Goal: Task Accomplishment & Management: Complete application form

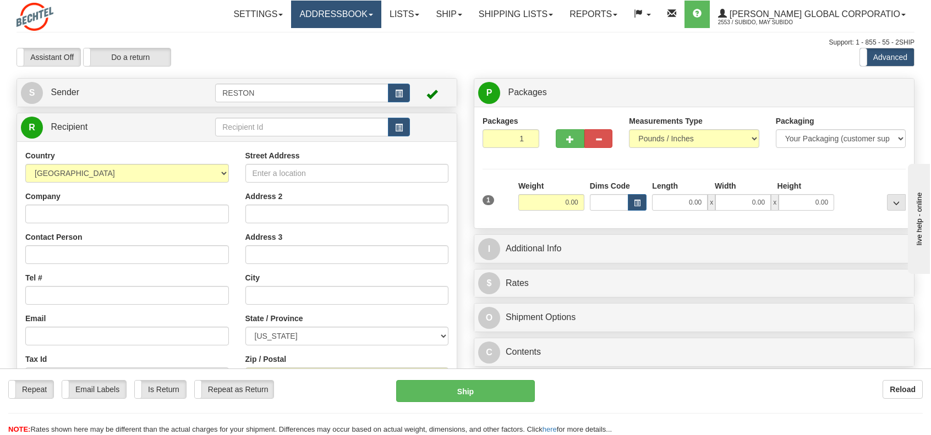
click at [381, 17] on link "Addressbook" at bounding box center [336, 15] width 90 height 28
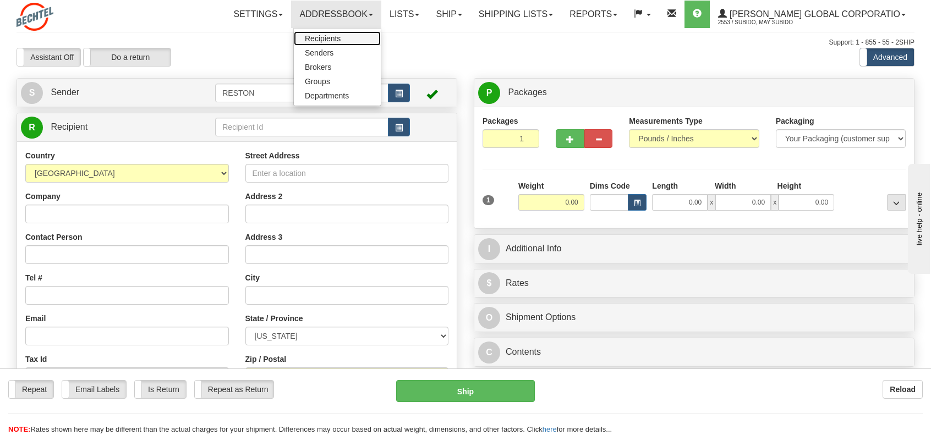
click at [341, 39] on span "Recipients" at bounding box center [323, 38] width 36 height 9
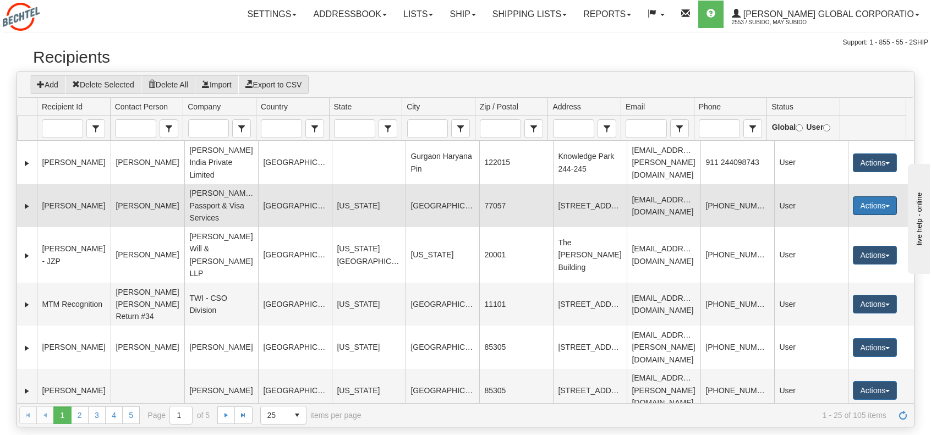
click at [884, 196] on button "Actions" at bounding box center [875, 205] width 44 height 19
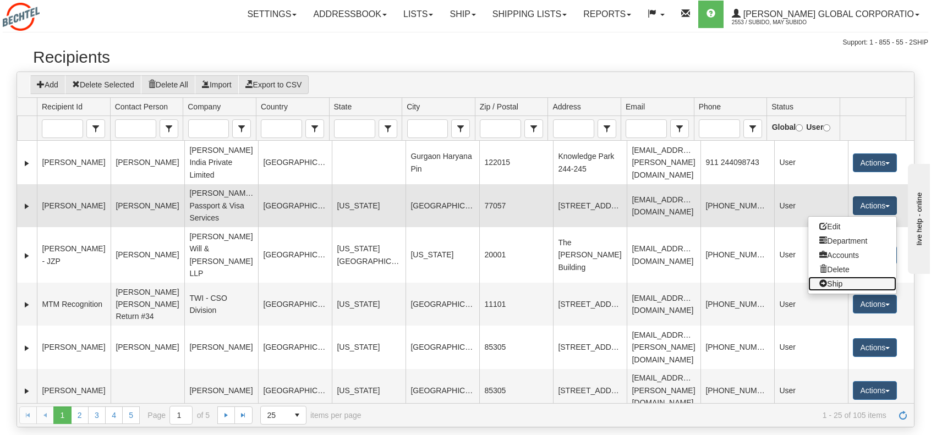
click at [832, 277] on link "Ship" at bounding box center [852, 284] width 88 height 14
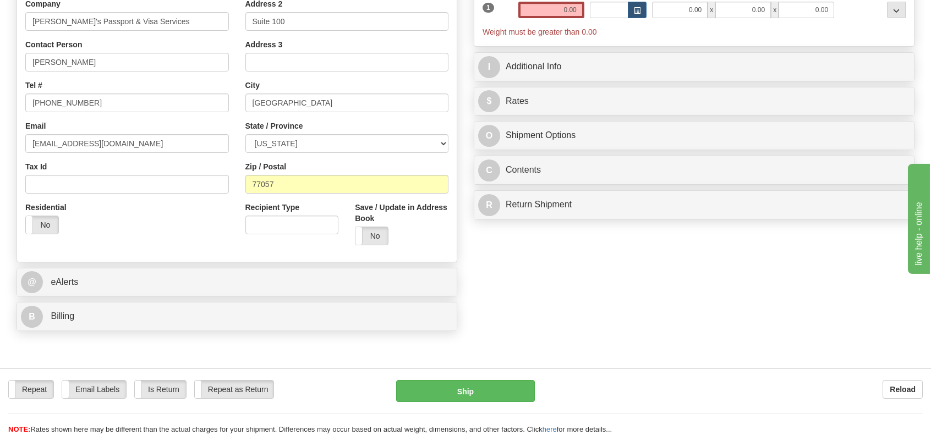
scroll to position [220, 0]
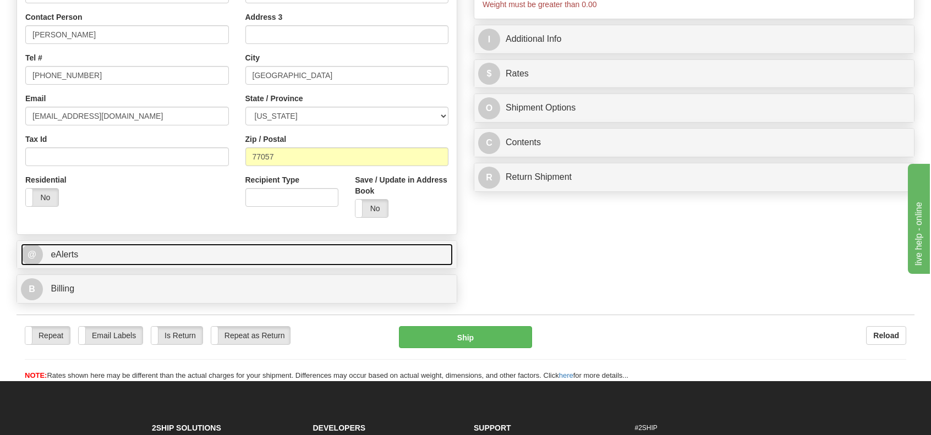
click at [69, 253] on span "eAlerts" at bounding box center [65, 254] width 28 height 9
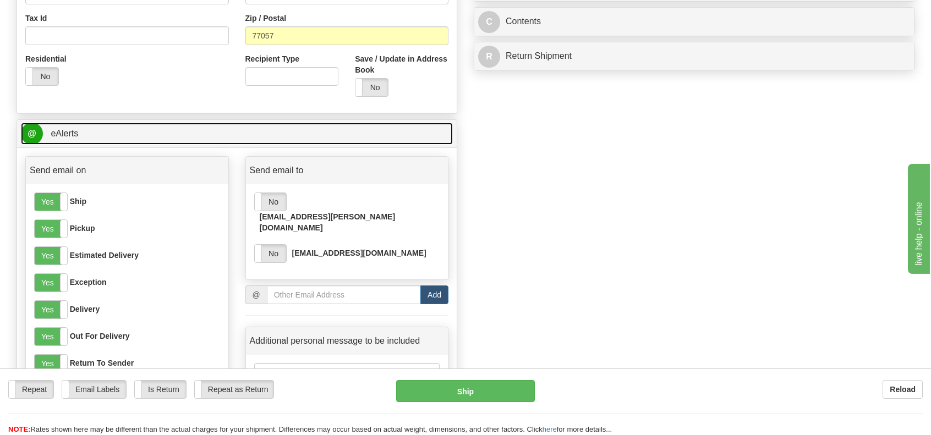
scroll to position [385, 0]
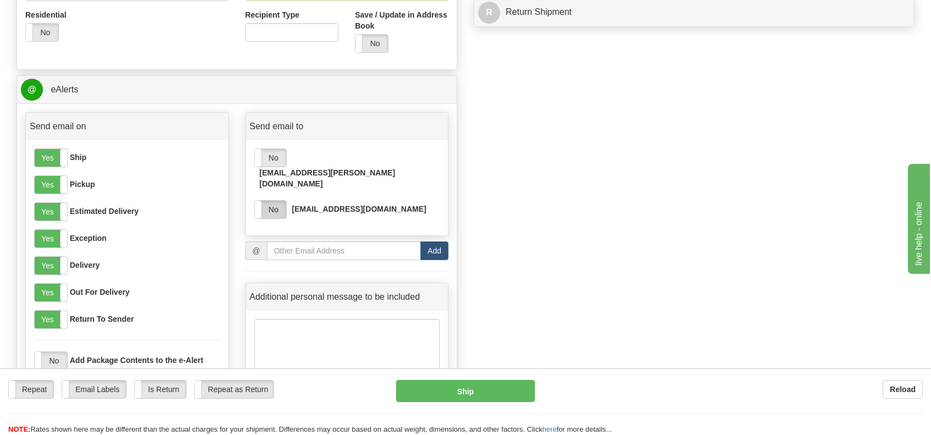
click at [272, 201] on label "No" at bounding box center [270, 210] width 31 height 18
click at [274, 156] on label "No" at bounding box center [270, 158] width 31 height 18
click at [49, 287] on label "Yes" at bounding box center [51, 293] width 32 height 18
click at [46, 321] on label "Yes" at bounding box center [51, 320] width 32 height 18
click at [52, 239] on label "Yes" at bounding box center [51, 239] width 32 height 18
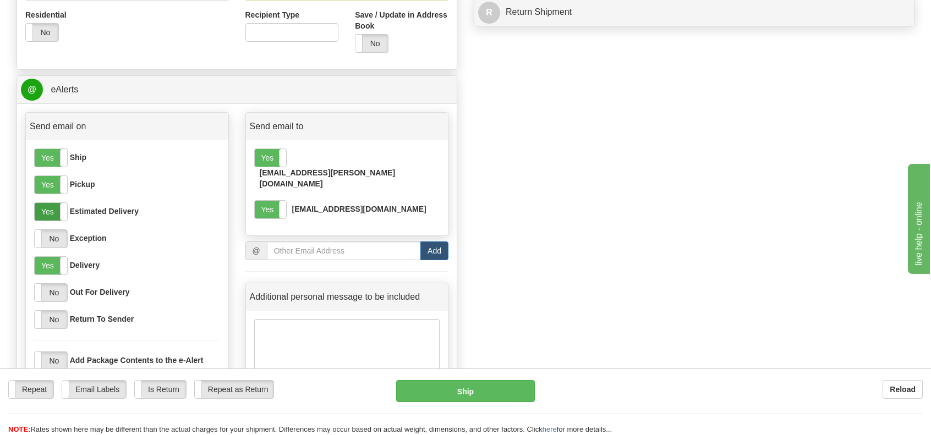
click at [51, 210] on label "Yes" at bounding box center [51, 212] width 32 height 18
click at [52, 181] on label "Yes" at bounding box center [51, 185] width 32 height 18
click at [50, 157] on label "Yes" at bounding box center [51, 158] width 32 height 18
click at [286, 242] on input "email" at bounding box center [344, 251] width 154 height 19
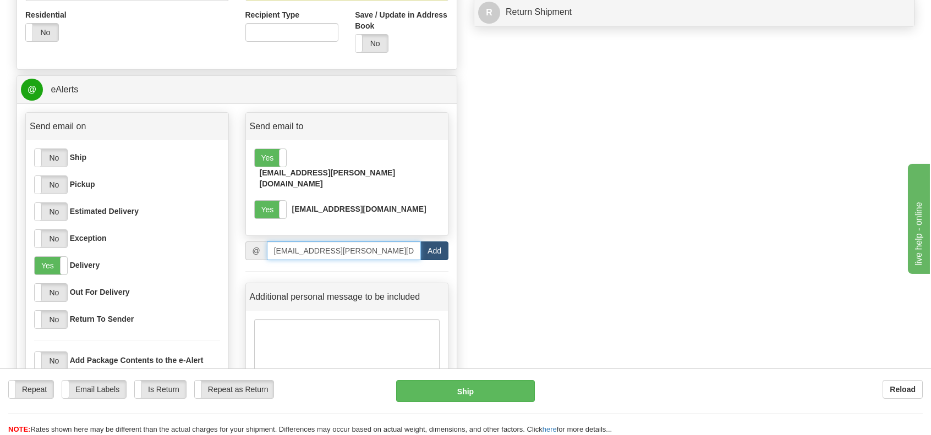
type input "mrbenfie@bechtel.com"
click at [429, 242] on button "Add" at bounding box center [434, 251] width 28 height 19
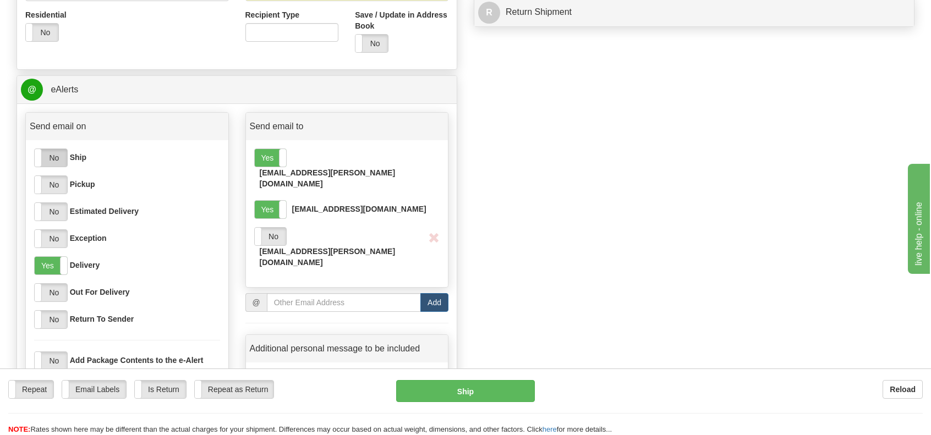
click at [54, 153] on label "No" at bounding box center [51, 158] width 32 height 18
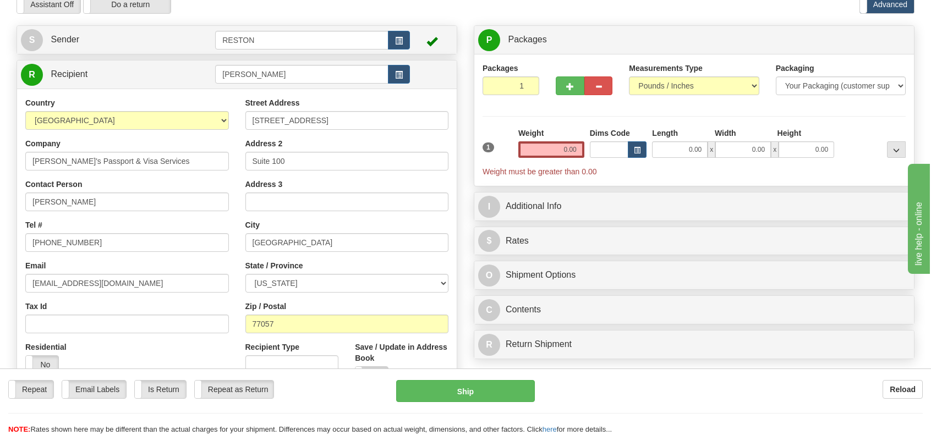
scroll to position [0, 0]
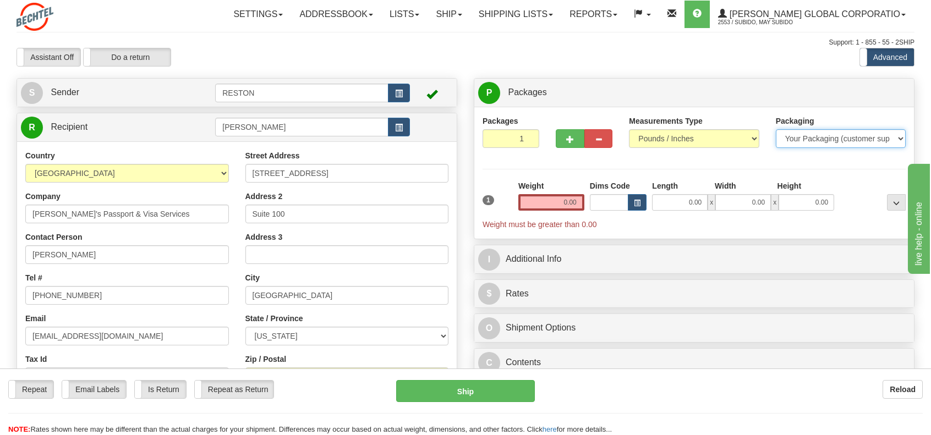
click at [901, 136] on select "Your Packaging (customer supplied) Envelope (carrier supplied) Pack (carrier su…" at bounding box center [841, 138] width 130 height 19
select select "2"
click at [776, 129] on select "Your Packaging (customer supplied) Envelope (carrier supplied) Pack (carrier su…" at bounding box center [841, 138] width 130 height 19
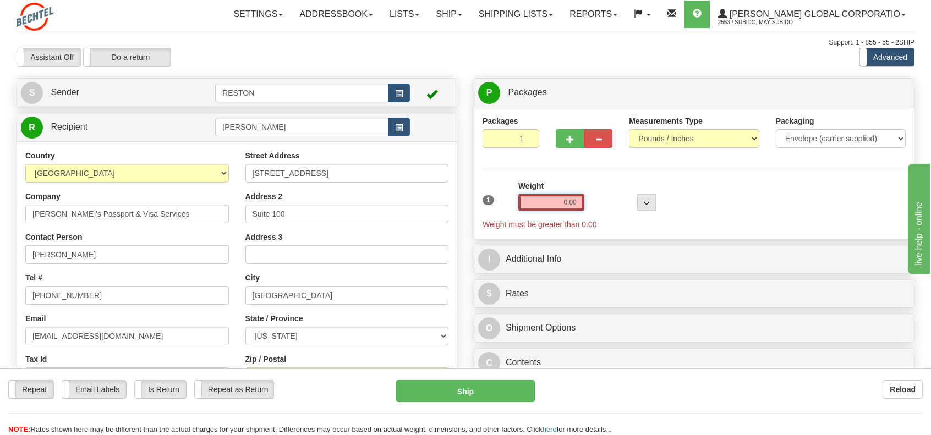
click at [571, 201] on input "0.00" at bounding box center [551, 202] width 66 height 17
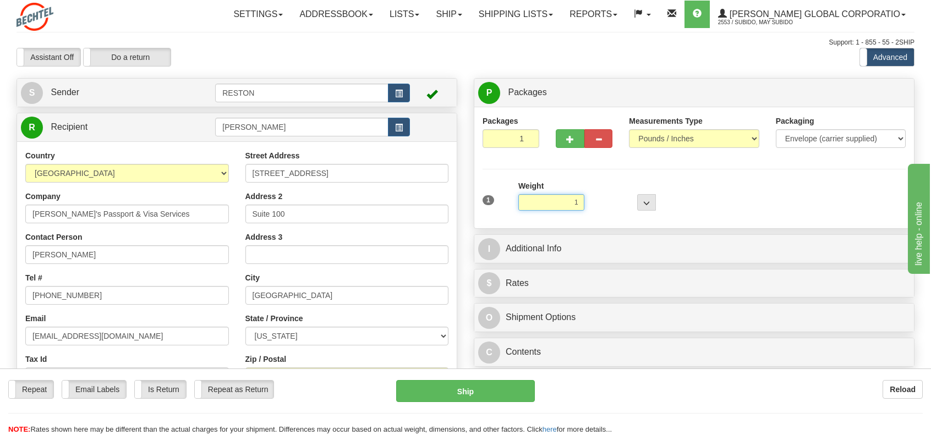
type input "1.00"
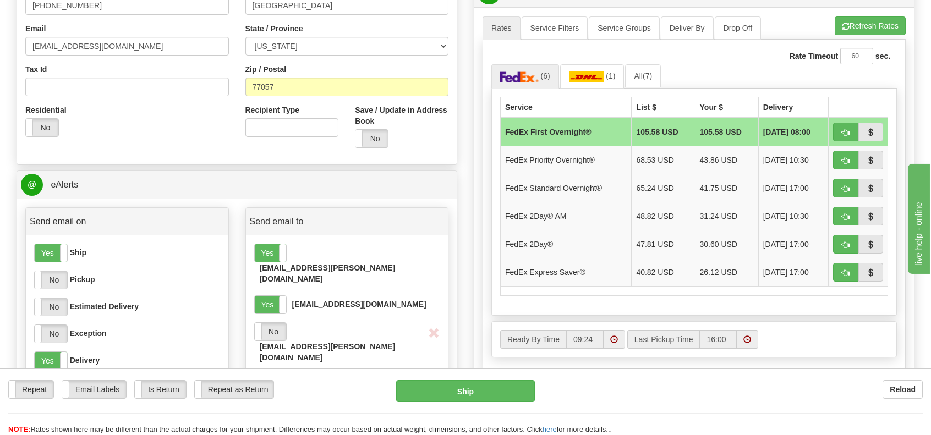
scroll to position [330, 0]
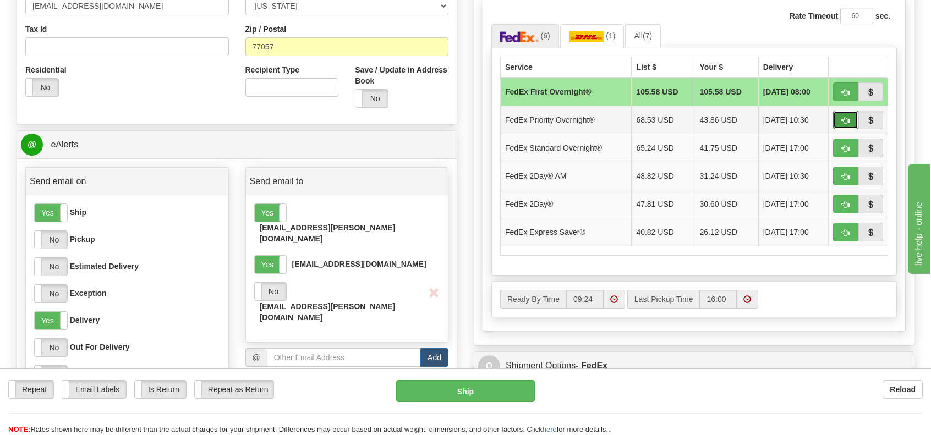
click at [846, 119] on span "button" at bounding box center [846, 120] width 8 height 7
type input "01"
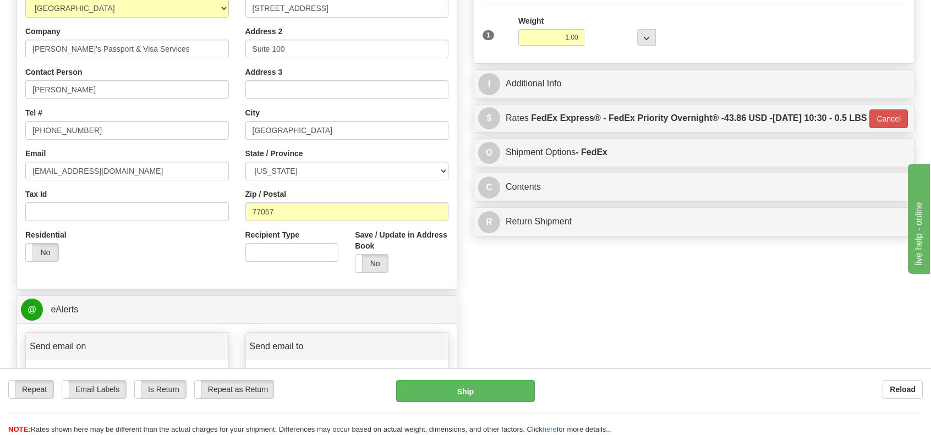
scroll to position [110, 0]
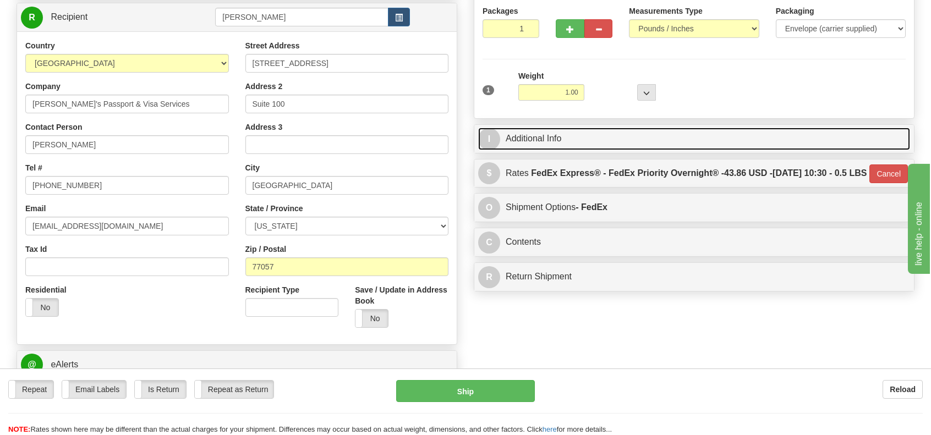
click at [536, 140] on link "I Additional Info" at bounding box center [694, 139] width 432 height 23
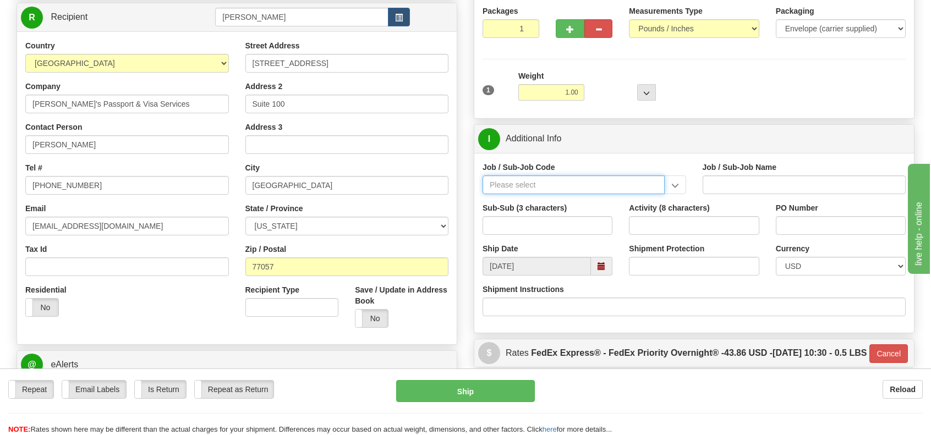
click at [578, 189] on input "Job / Sub-Job Code" at bounding box center [574, 185] width 182 height 19
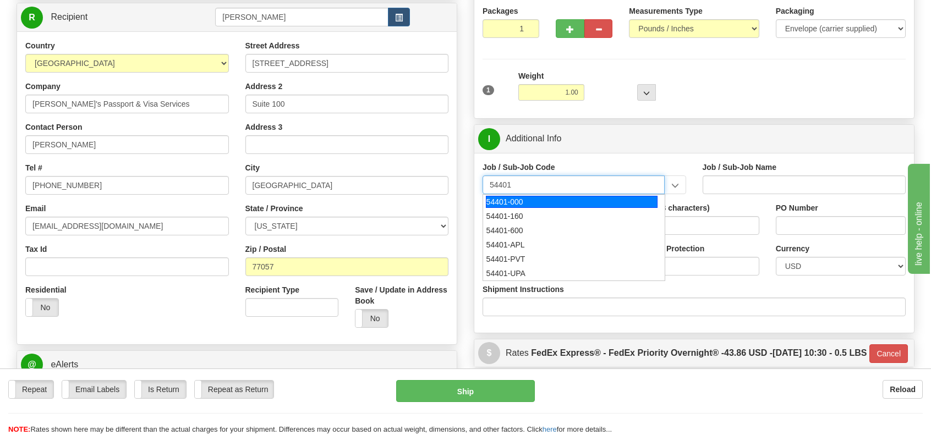
click at [503, 200] on div "54401-000" at bounding box center [572, 202] width 172 height 12
type input "54401-000"
type input "HR EXEC MANAGEMENT - CORPORATE HUMAN RESOURCES MGM"
type input "54401-000"
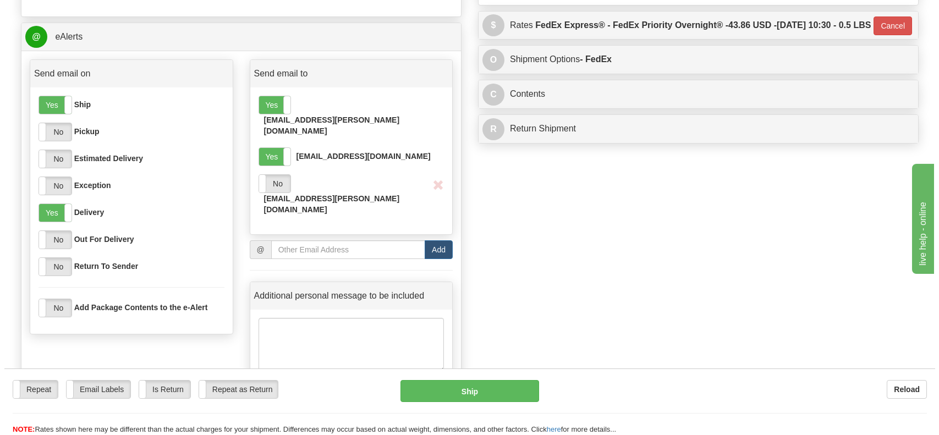
scroll to position [440, 0]
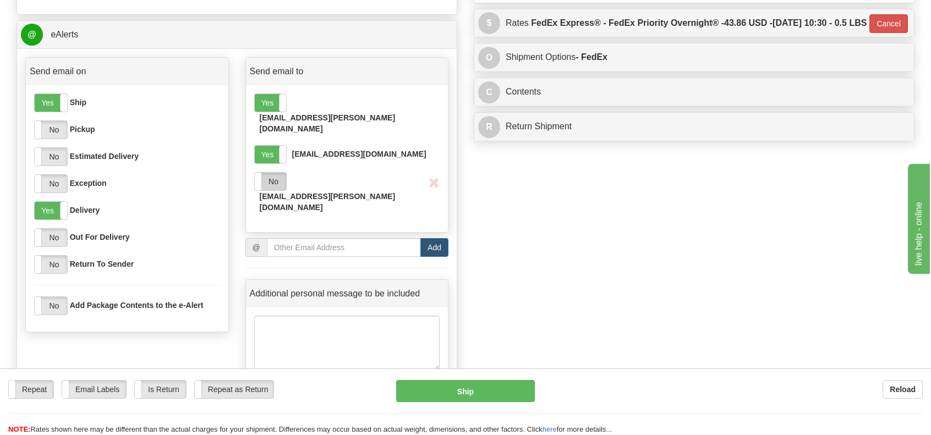
click at [267, 173] on label "No" at bounding box center [270, 182] width 31 height 18
click at [454, 396] on button "Ship" at bounding box center [465, 391] width 139 height 22
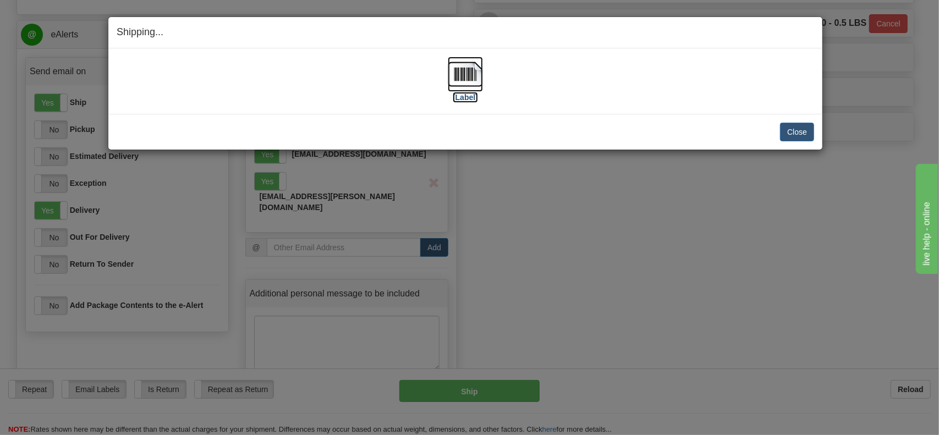
click at [462, 98] on label "[Label]" at bounding box center [465, 97] width 25 height 11
click at [802, 131] on button "Close" at bounding box center [797, 132] width 34 height 19
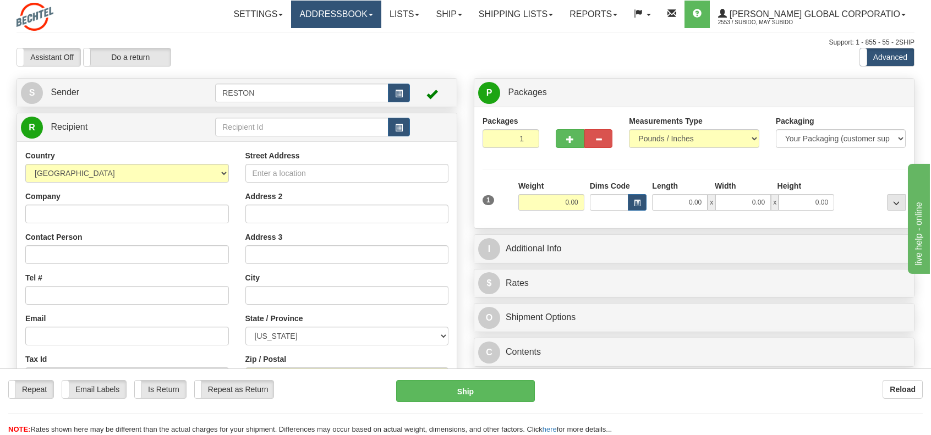
click at [381, 13] on link "Addressbook" at bounding box center [336, 15] width 90 height 28
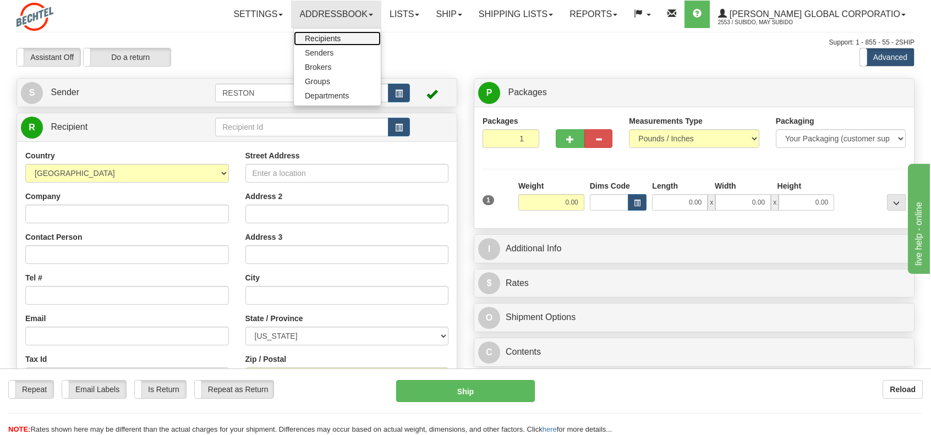
click at [341, 36] on span "Recipients" at bounding box center [323, 38] width 36 height 9
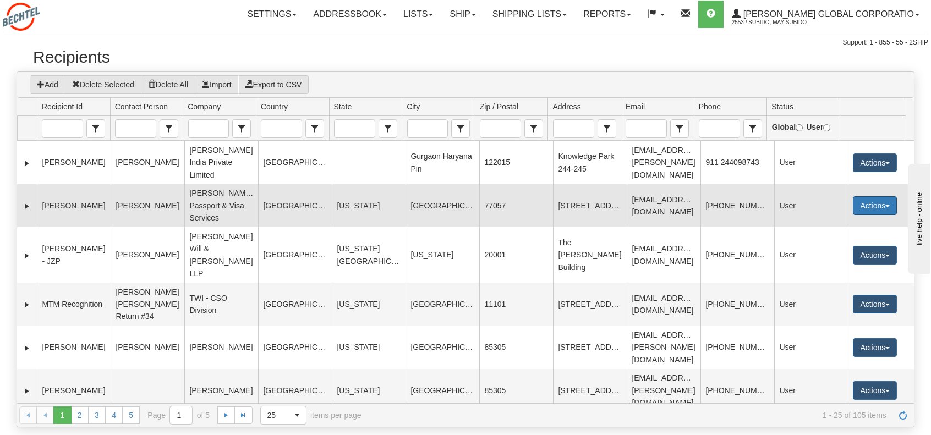
click at [879, 196] on button "Actions" at bounding box center [875, 205] width 44 height 19
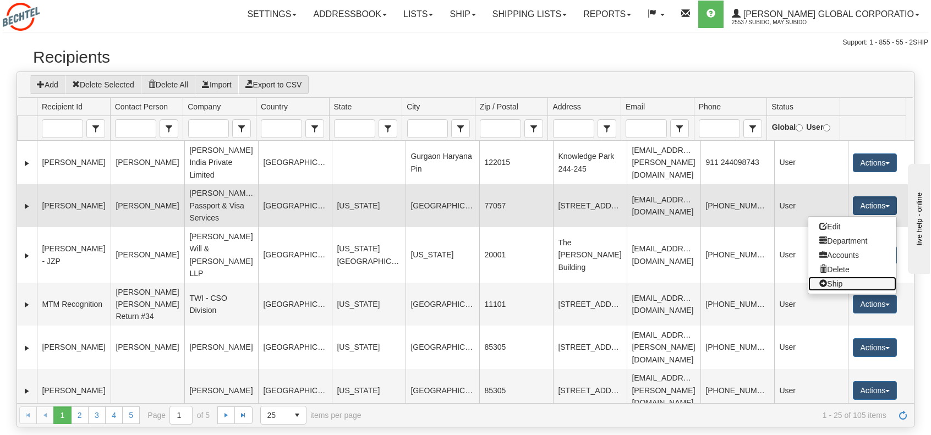
click at [832, 277] on link "Ship" at bounding box center [852, 284] width 88 height 14
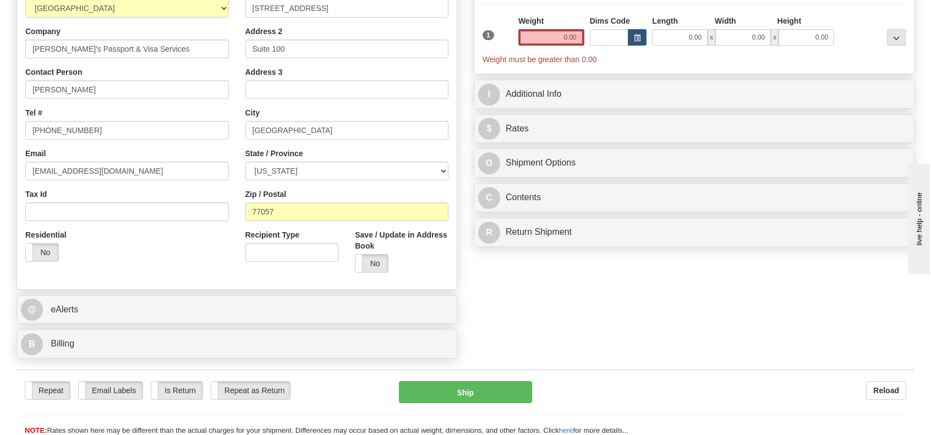
scroll to position [165, 0]
click at [66, 330] on div "B Billing" at bounding box center [237, 344] width 440 height 28
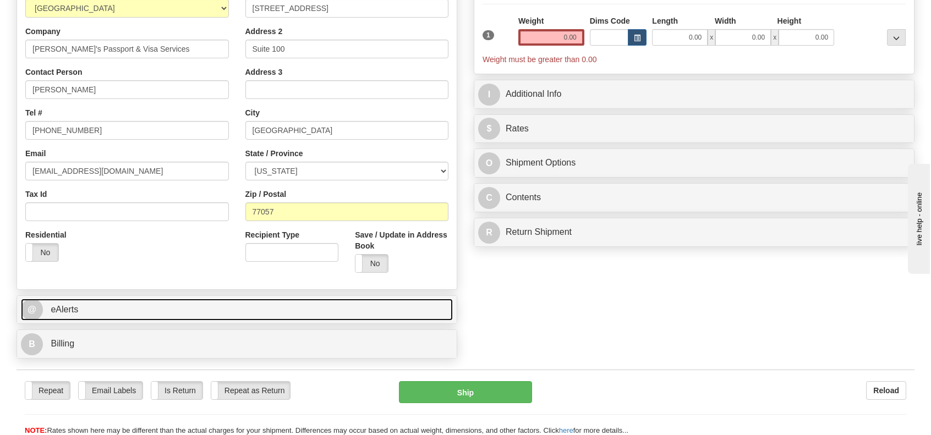
click at [73, 309] on span "eAlerts" at bounding box center [65, 309] width 28 height 9
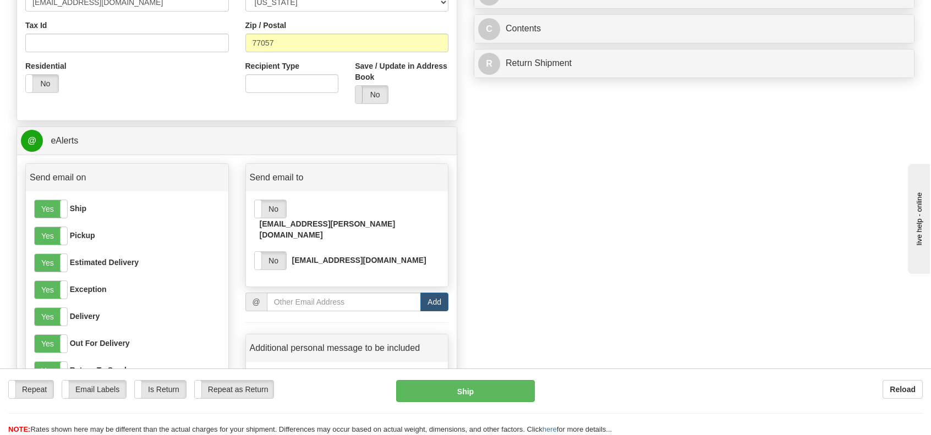
scroll to position [385, 0]
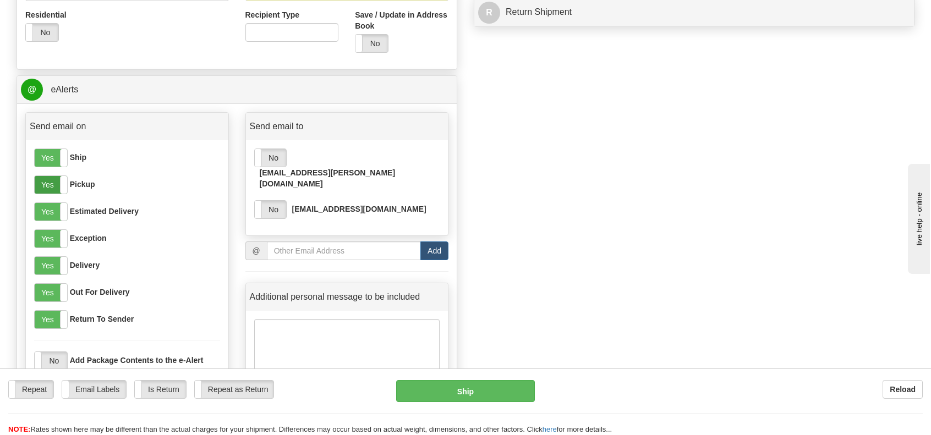
click at [51, 187] on label "Yes" at bounding box center [51, 185] width 32 height 18
click at [51, 212] on label "Yes" at bounding box center [51, 212] width 32 height 18
click at [48, 235] on label "Yes" at bounding box center [51, 239] width 32 height 18
click at [53, 295] on label "Yes" at bounding box center [51, 293] width 32 height 18
click at [50, 320] on label "Yes" at bounding box center [51, 320] width 32 height 18
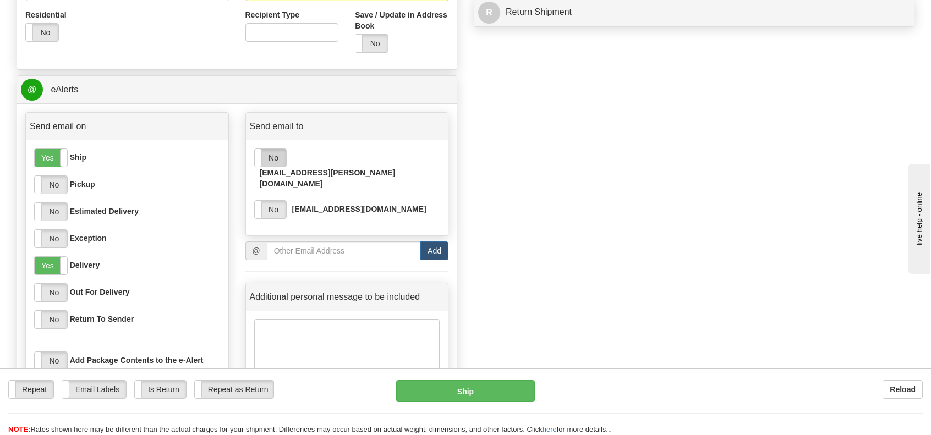
click at [277, 157] on label "No" at bounding box center [270, 158] width 31 height 18
click at [273, 201] on label "No" at bounding box center [270, 210] width 31 height 18
click at [308, 242] on input "email" at bounding box center [344, 251] width 154 height 19
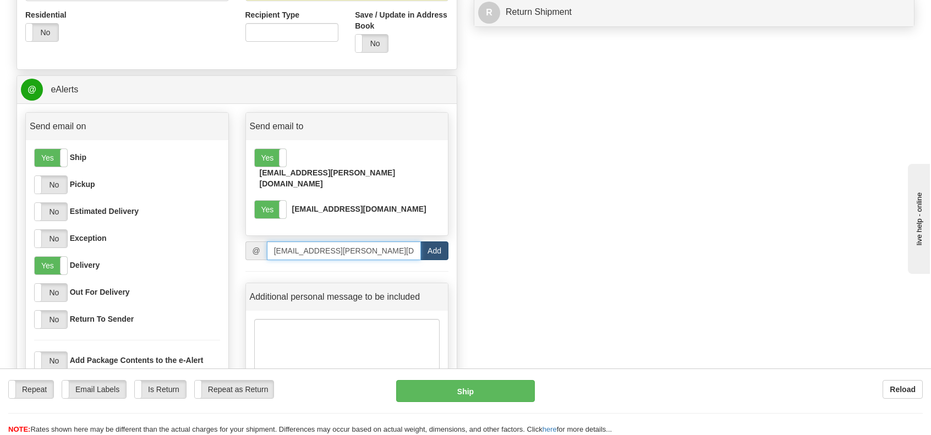
type input "ammerrim@bechtel.com"
click at [436, 242] on button "Add" at bounding box center [434, 251] width 28 height 19
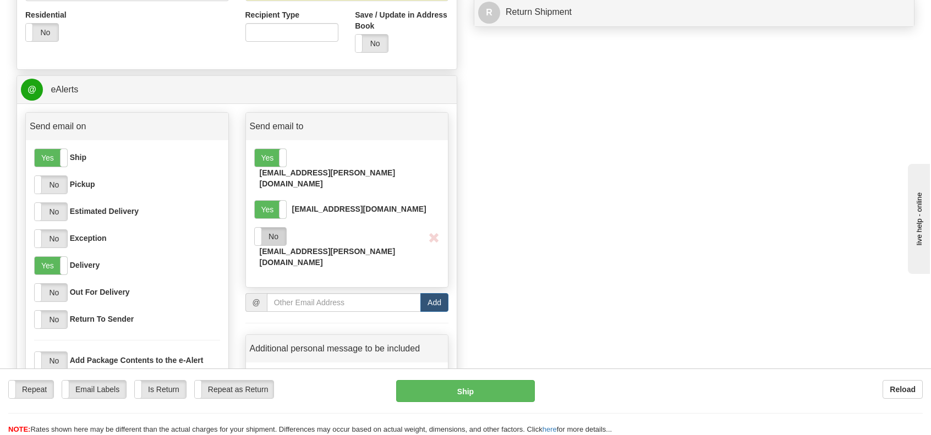
click at [273, 228] on label "No" at bounding box center [270, 237] width 31 height 18
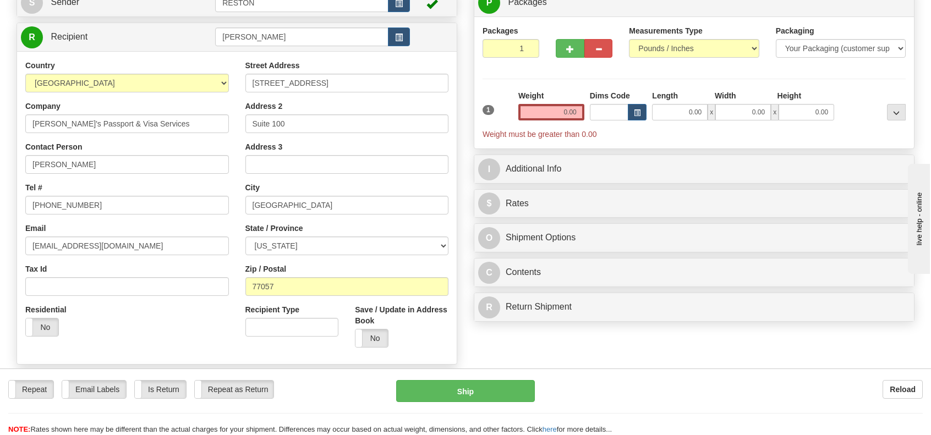
scroll to position [0, 0]
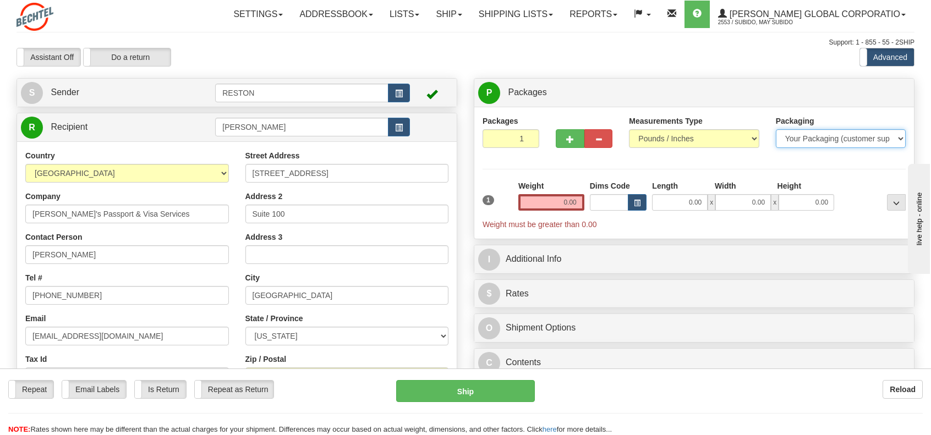
click at [900, 139] on select "Your Packaging (customer supplied) Envelope (carrier supplied) Pack (carrier su…" at bounding box center [841, 138] width 130 height 19
select select "2"
click at [776, 129] on select "Your Packaging (customer supplied) Envelope (carrier supplied) Pack (carrier su…" at bounding box center [841, 138] width 130 height 19
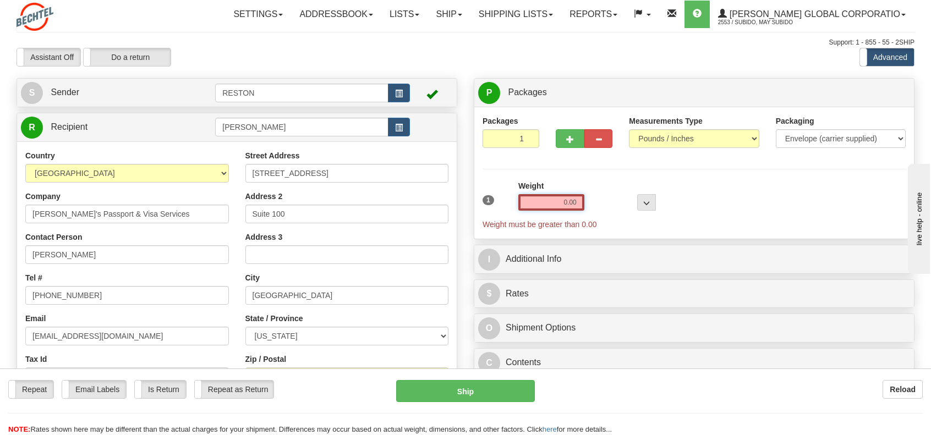
click at [569, 202] on input "0.00" at bounding box center [551, 202] width 66 height 17
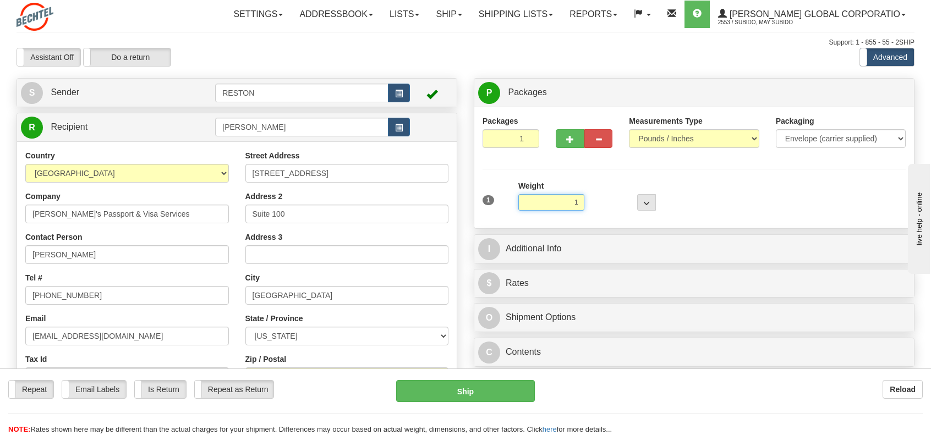
type input "1.00"
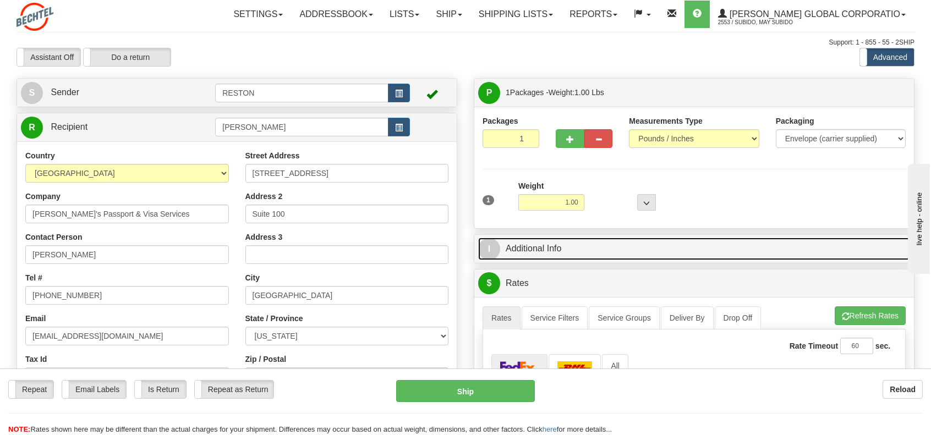
click at [517, 243] on link "I Additional Info" at bounding box center [694, 249] width 432 height 23
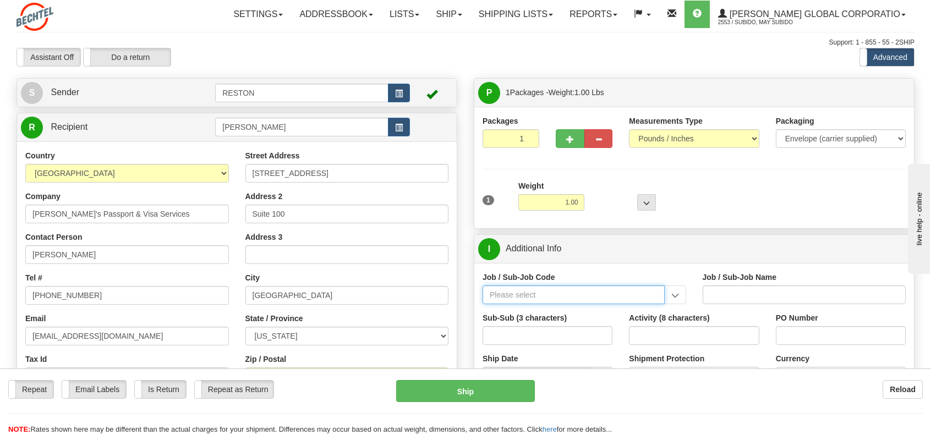
click at [582, 295] on input "Job / Sub-Job Code" at bounding box center [574, 295] width 182 height 19
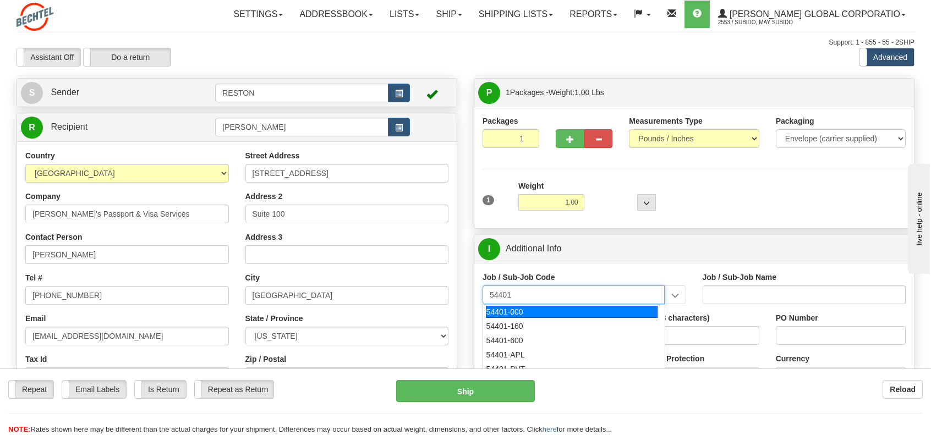
click at [548, 312] on div "54401-000" at bounding box center [572, 312] width 172 height 12
type input "54401-000"
type input "HR EXEC MANAGEMENT - CORPORATE HUMAN RESOURCES MGM"
type input "54401-000"
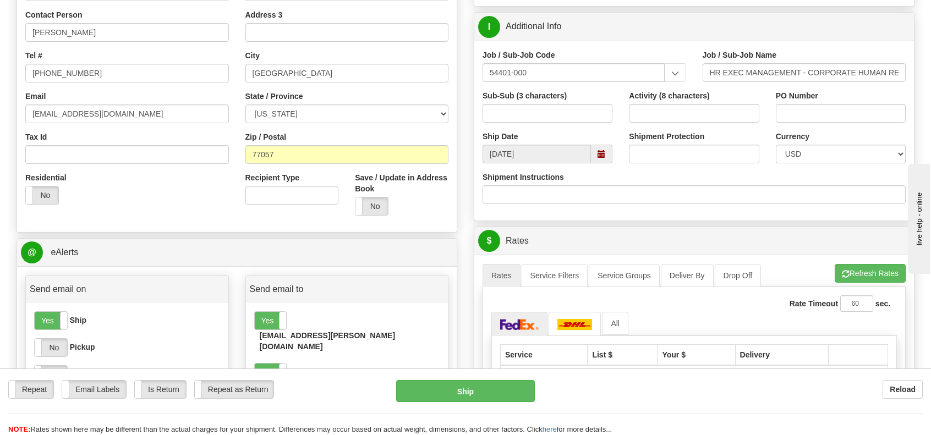
scroll to position [385, 0]
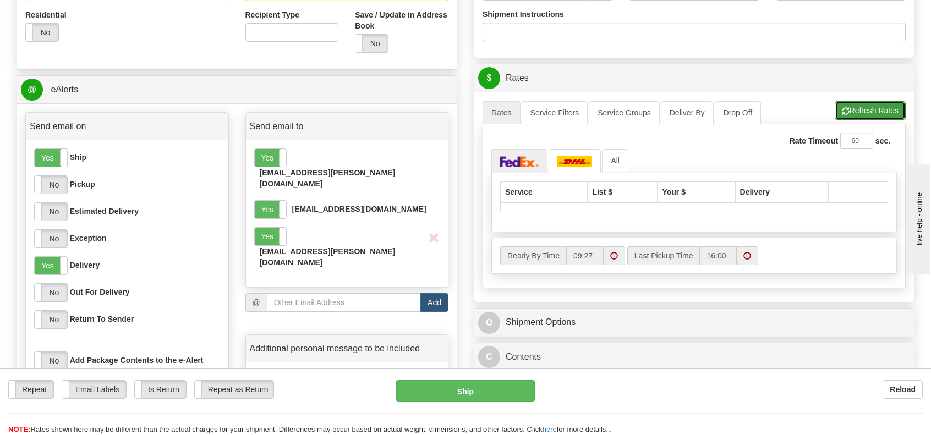
click at [846, 113] on span "button" at bounding box center [846, 111] width 8 height 7
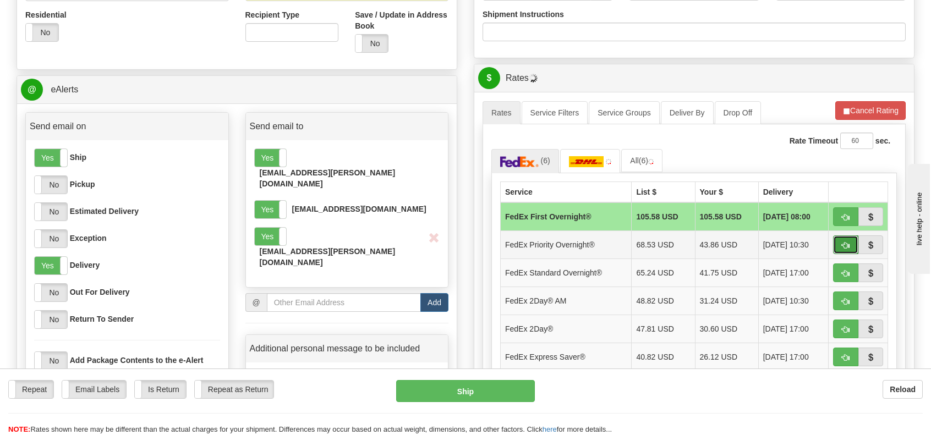
click at [842, 242] on span "button" at bounding box center [846, 245] width 8 height 7
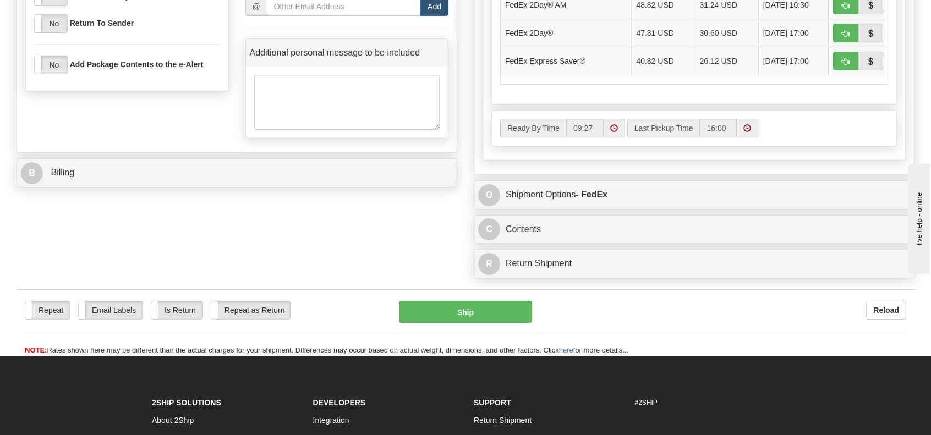
scroll to position [715, 0]
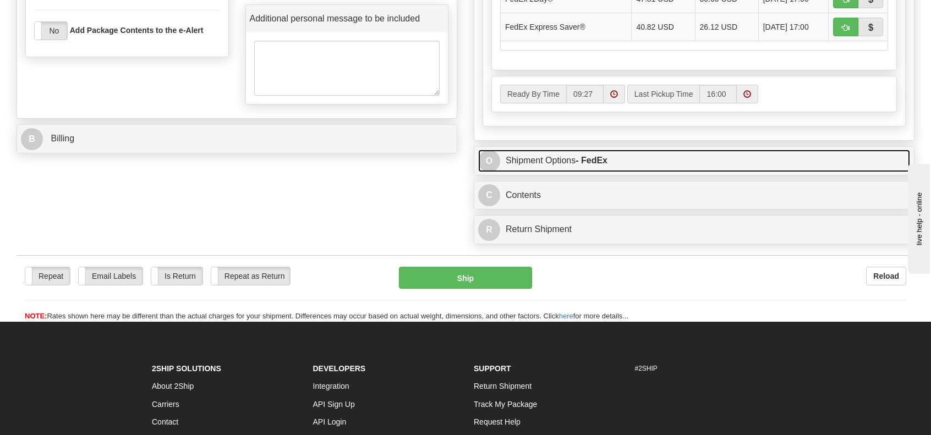
click at [590, 156] on strong "- FedEx" at bounding box center [591, 160] width 32 height 9
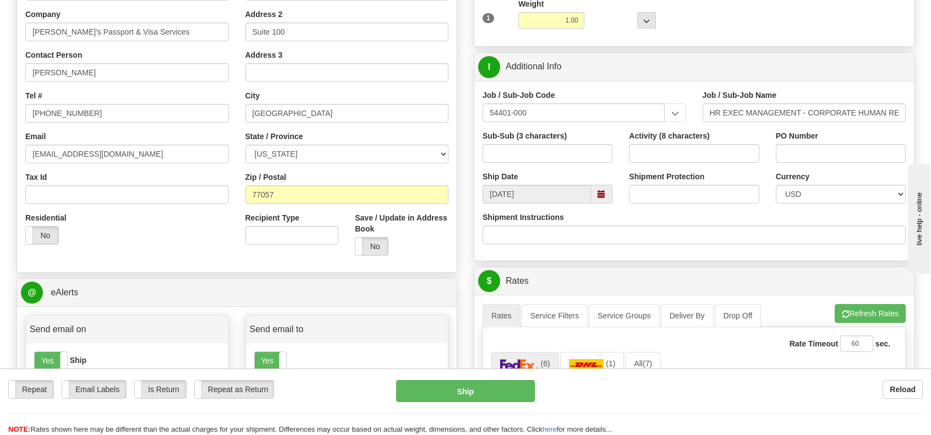
scroll to position [165, 0]
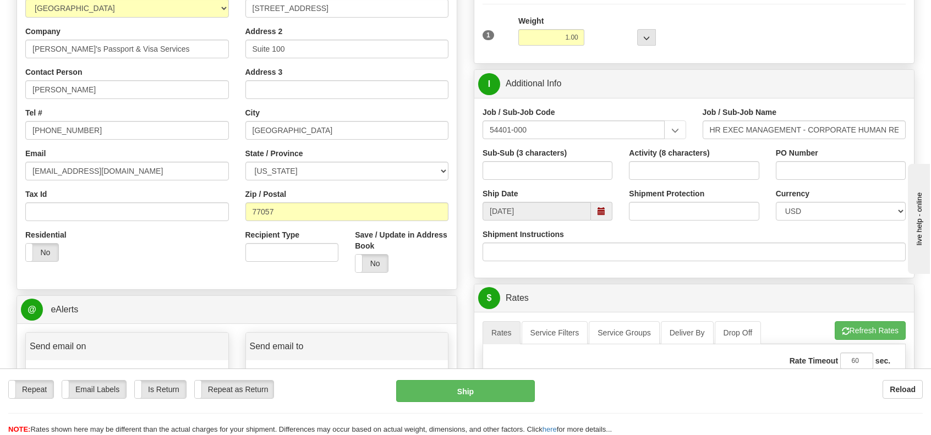
click at [598, 213] on span at bounding box center [602, 211] width 8 height 8
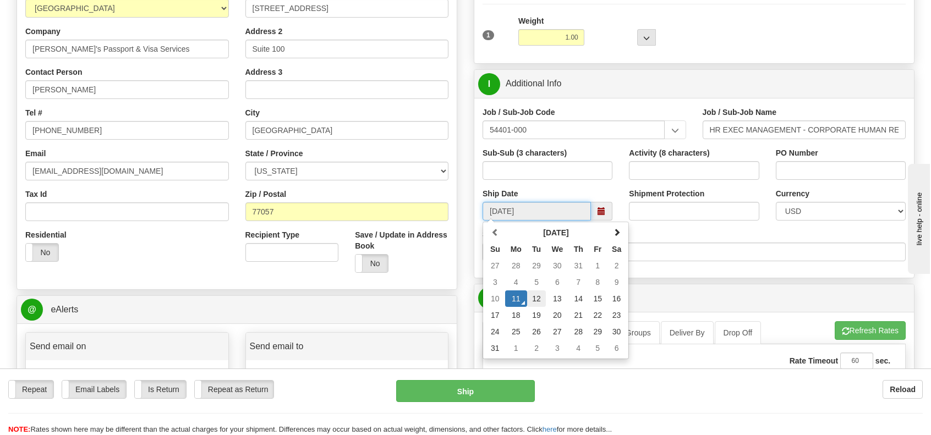
click at [531, 295] on td "12" at bounding box center [536, 298] width 19 height 17
type input "08/12/2025"
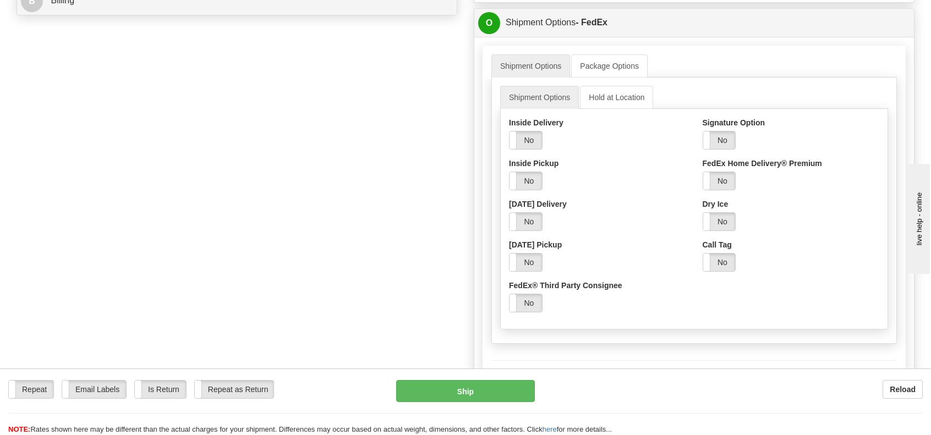
scroll to position [880, 0]
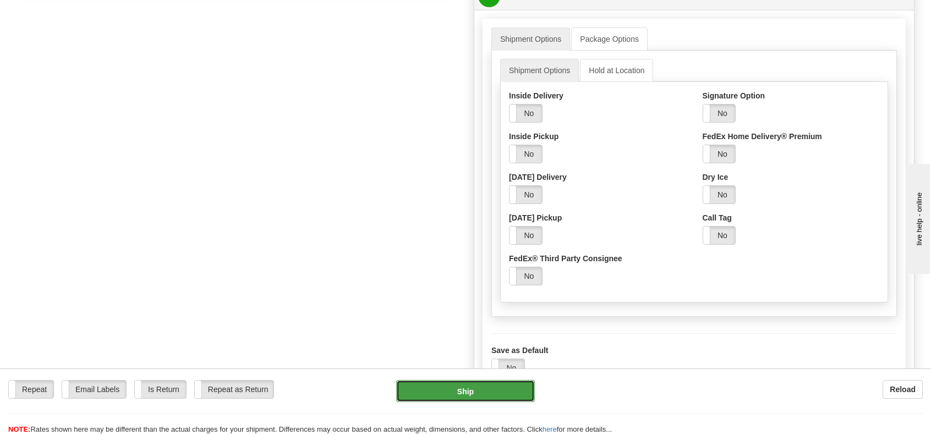
click at [464, 396] on button "Ship" at bounding box center [465, 391] width 139 height 22
type input "01"
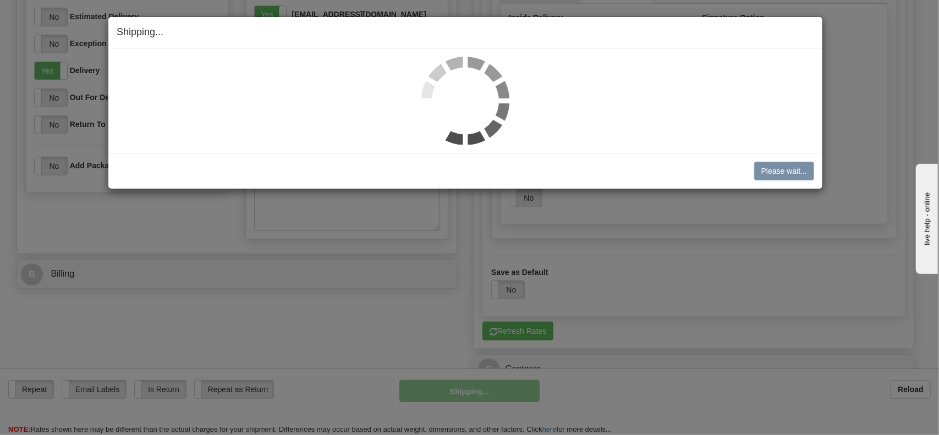
scroll to position [530, 0]
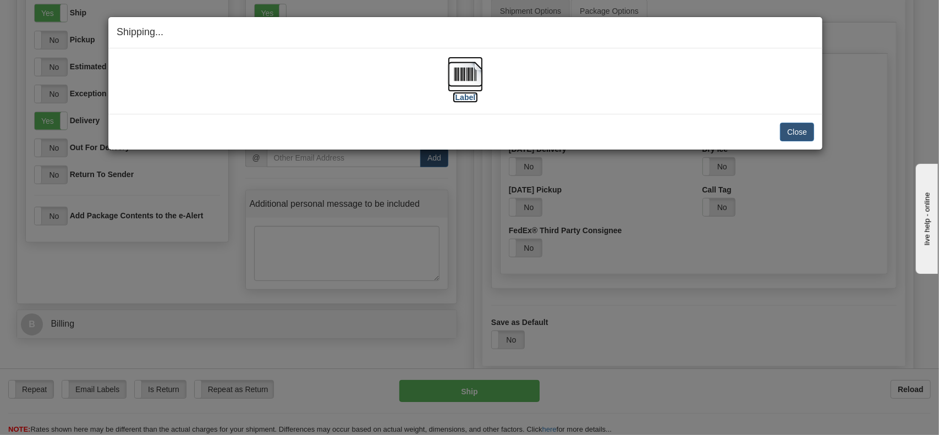
click at [464, 96] on label "[Label]" at bounding box center [465, 97] width 25 height 11
click at [793, 127] on button "Close" at bounding box center [797, 132] width 34 height 19
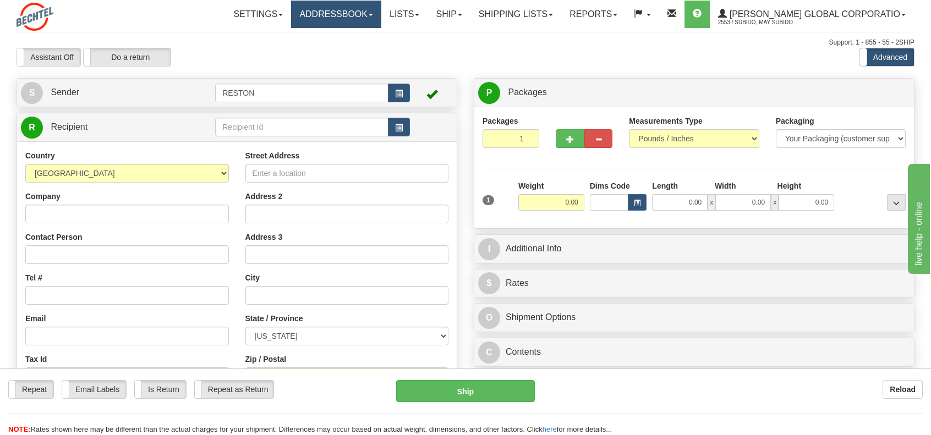
click at [381, 17] on link "Addressbook" at bounding box center [336, 15] width 90 height 28
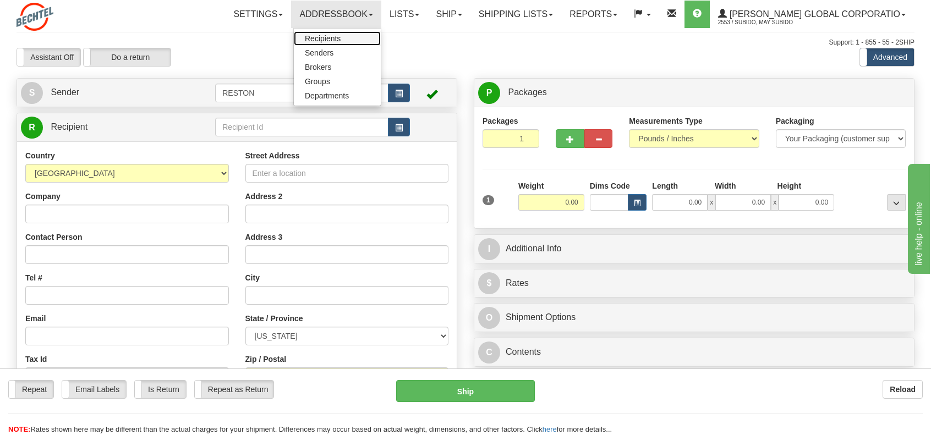
click at [341, 39] on span "Recipients" at bounding box center [323, 38] width 36 height 9
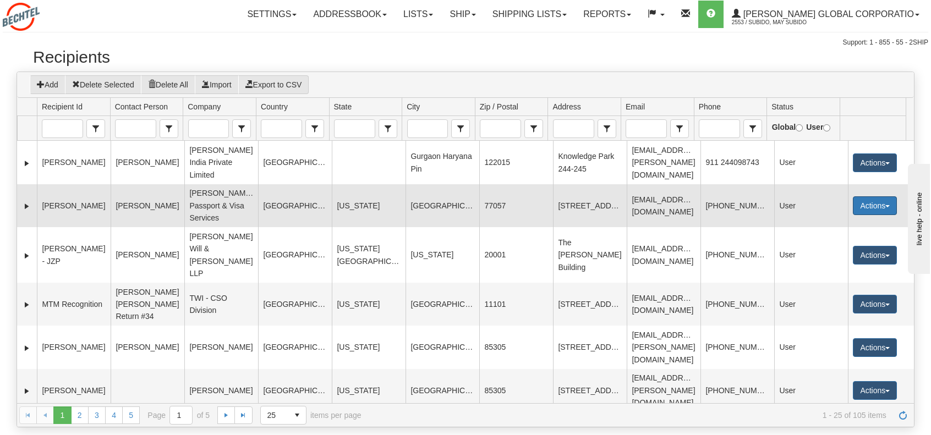
click at [886, 196] on button "Actions" at bounding box center [875, 205] width 44 height 19
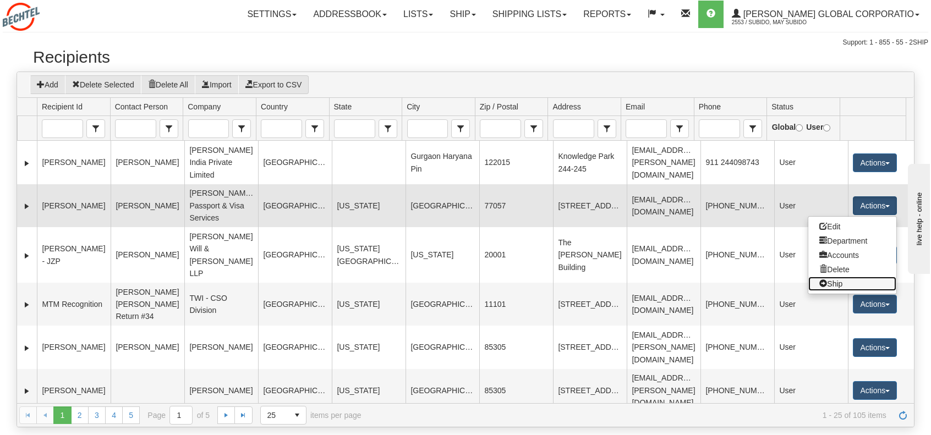
click at [829, 277] on link "Ship" at bounding box center [852, 284] width 88 height 14
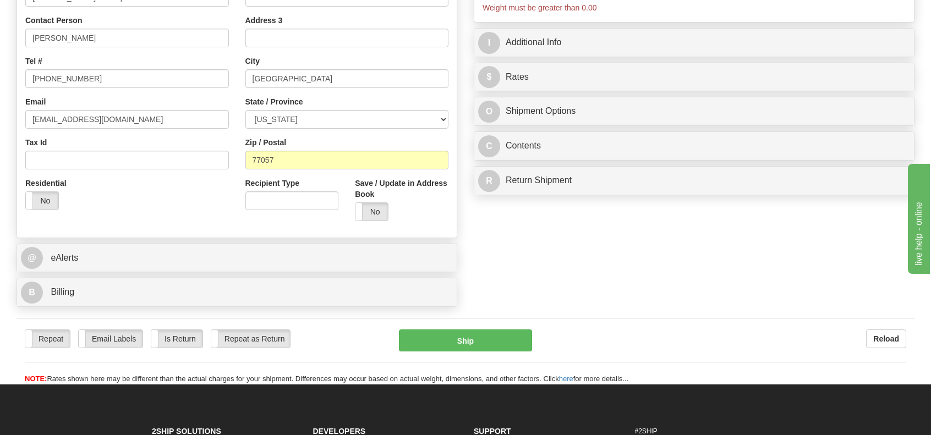
scroll to position [220, 0]
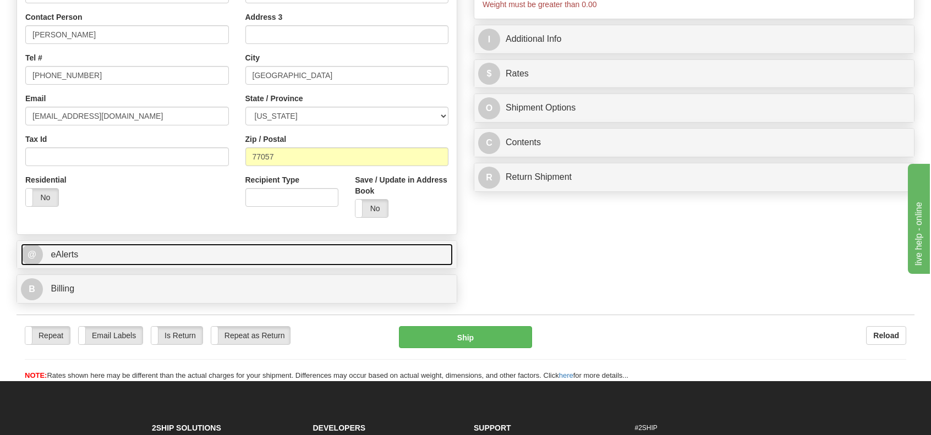
click at [77, 257] on span "eAlerts" at bounding box center [65, 254] width 28 height 9
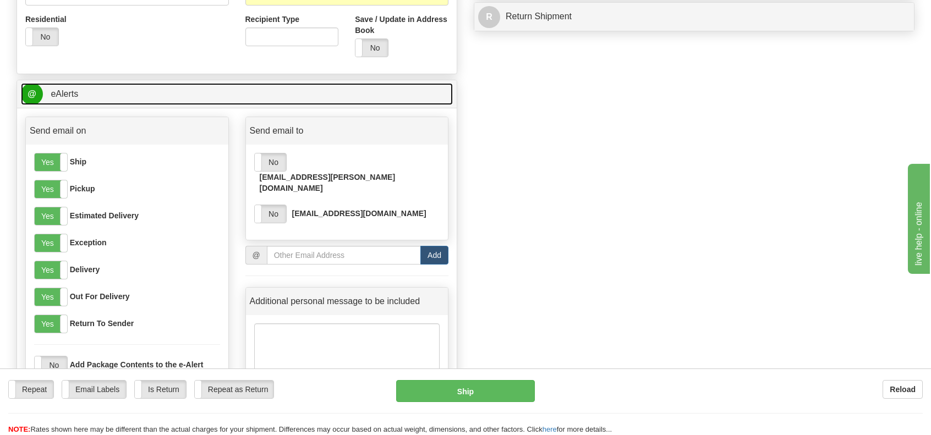
scroll to position [385, 0]
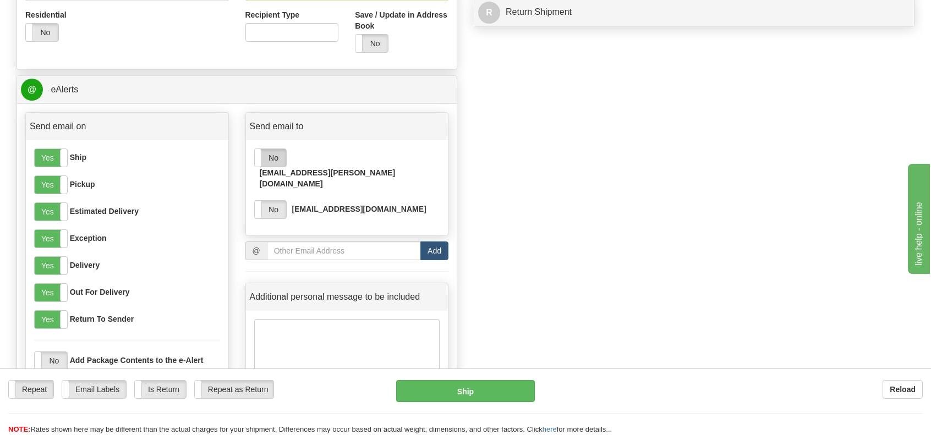
click at [279, 158] on label "No" at bounding box center [270, 158] width 31 height 18
click at [277, 201] on label "No" at bounding box center [270, 210] width 31 height 18
click at [305, 242] on input "email" at bounding box center [344, 251] width 154 height 19
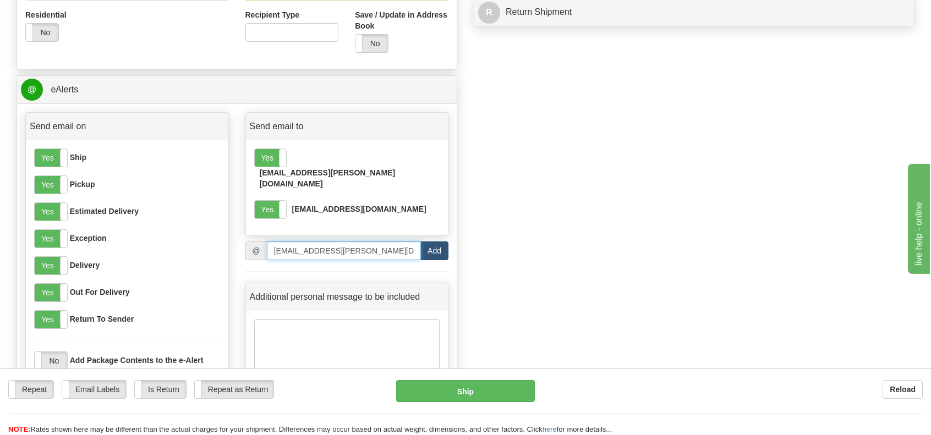
type input "mbowman1@bechtel.com"
click at [432, 242] on button "Add" at bounding box center [434, 251] width 28 height 19
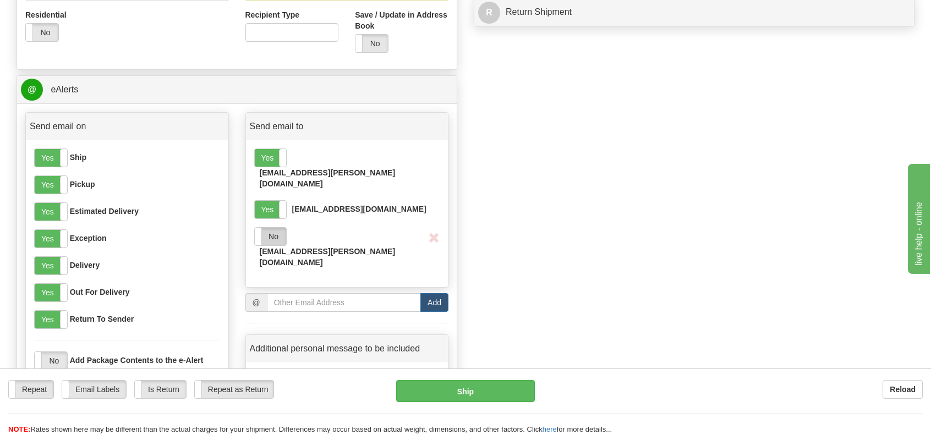
click at [271, 228] on label "No" at bounding box center [270, 237] width 31 height 18
click at [49, 186] on label "Yes" at bounding box center [51, 185] width 32 height 18
click at [43, 206] on label "Yes" at bounding box center [51, 212] width 32 height 18
click at [52, 238] on label "Yes" at bounding box center [51, 239] width 32 height 18
click at [46, 292] on label "Yes" at bounding box center [51, 293] width 32 height 18
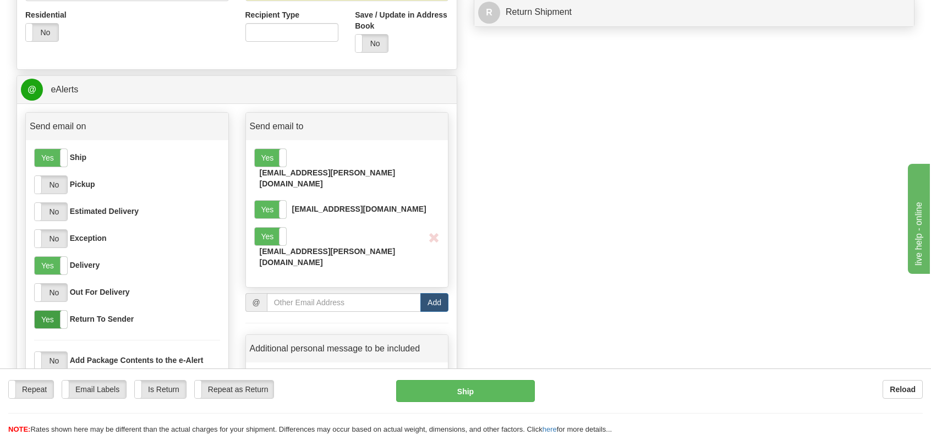
click at [47, 317] on label "Yes" at bounding box center [51, 320] width 32 height 18
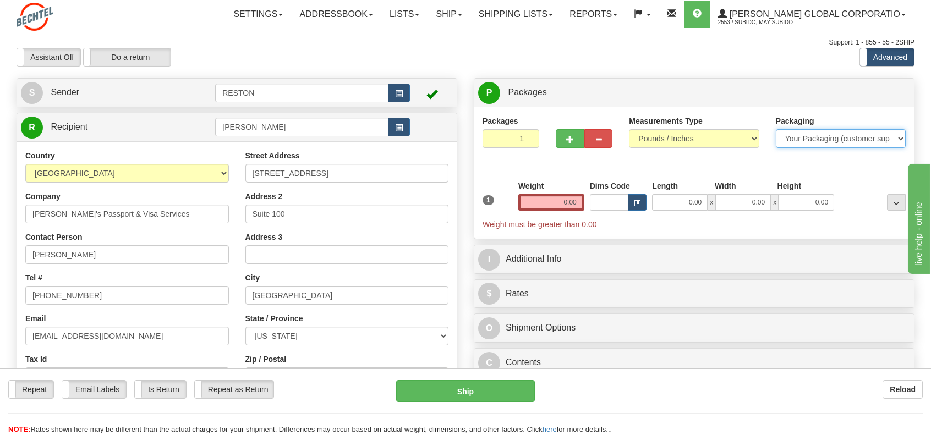
click at [902, 138] on select "Your Packaging (customer supplied) Envelope (carrier supplied) Pack (carrier su…" at bounding box center [841, 138] width 130 height 19
select select "2"
click at [776, 129] on select "Your Packaging (customer supplied) Envelope (carrier supplied) Pack (carrier su…" at bounding box center [841, 138] width 130 height 19
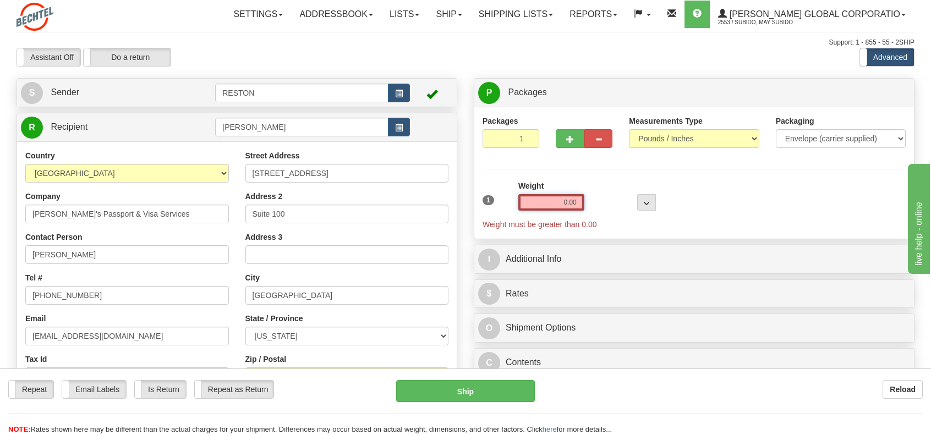
click at [572, 203] on input "0.00" at bounding box center [551, 202] width 66 height 17
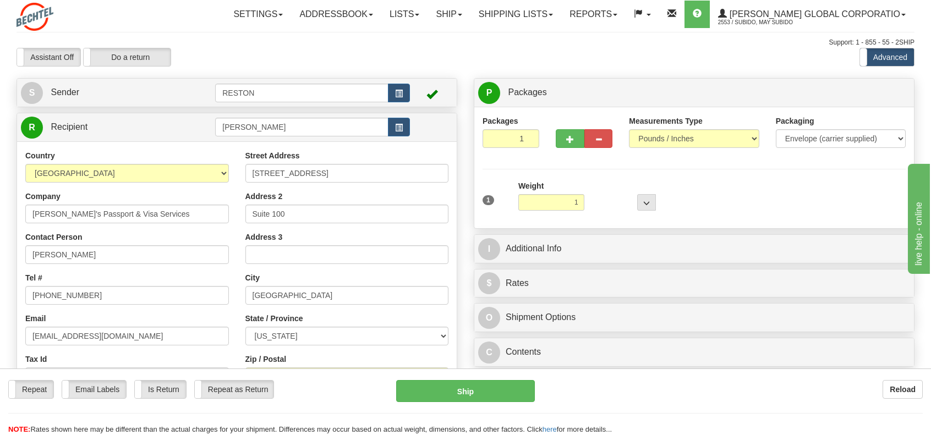
type input "1.00"
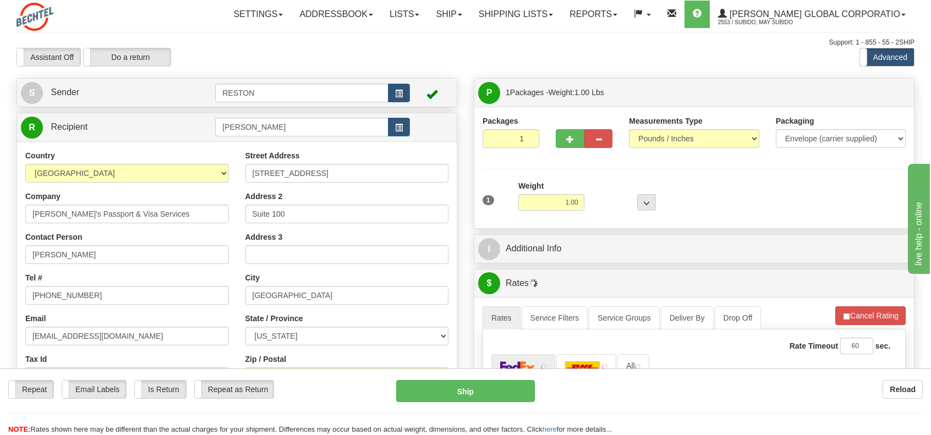
click at [690, 210] on div "1 Weight 1.00 Dims Code 0 x" at bounding box center [694, 199] width 429 height 39
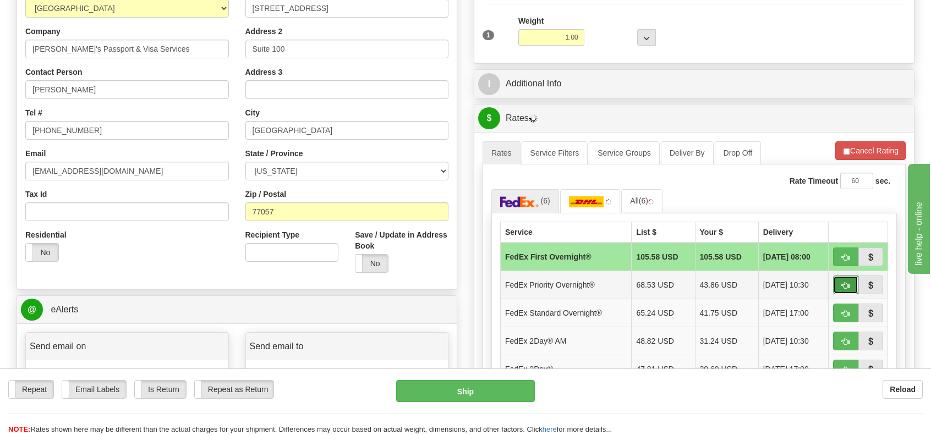
click at [843, 282] on span "button" at bounding box center [846, 285] width 8 height 7
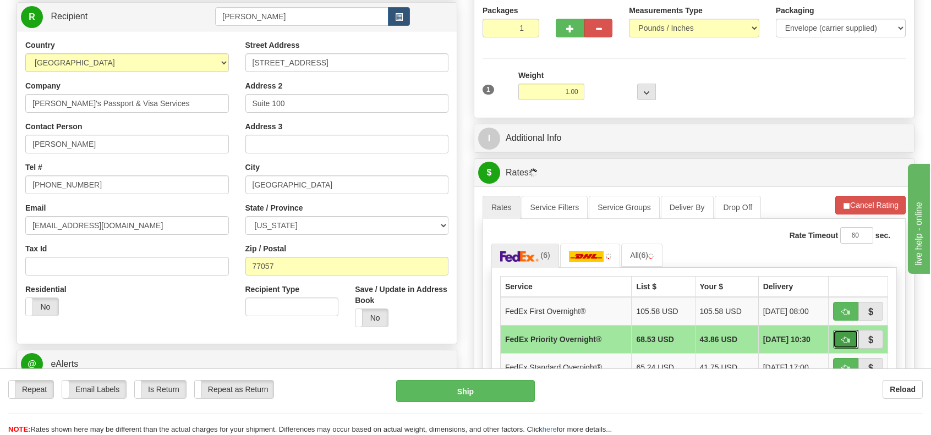
scroll to position [110, 0]
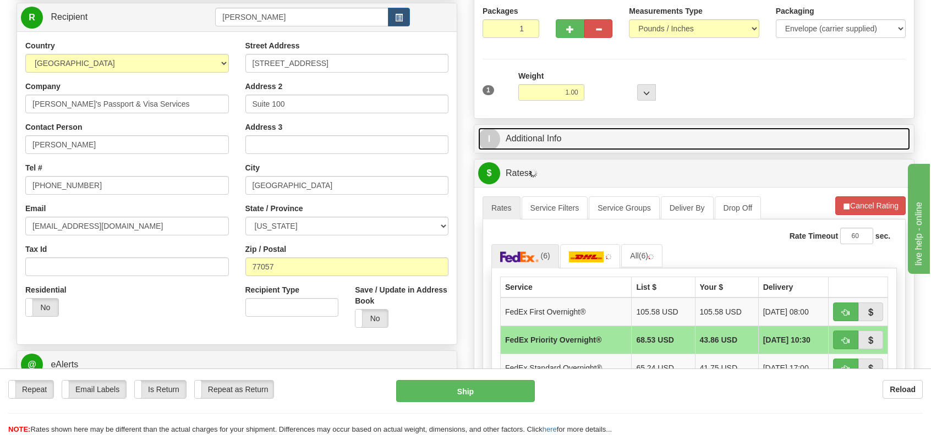
click at [589, 141] on link "I Additional Info" at bounding box center [694, 139] width 432 height 23
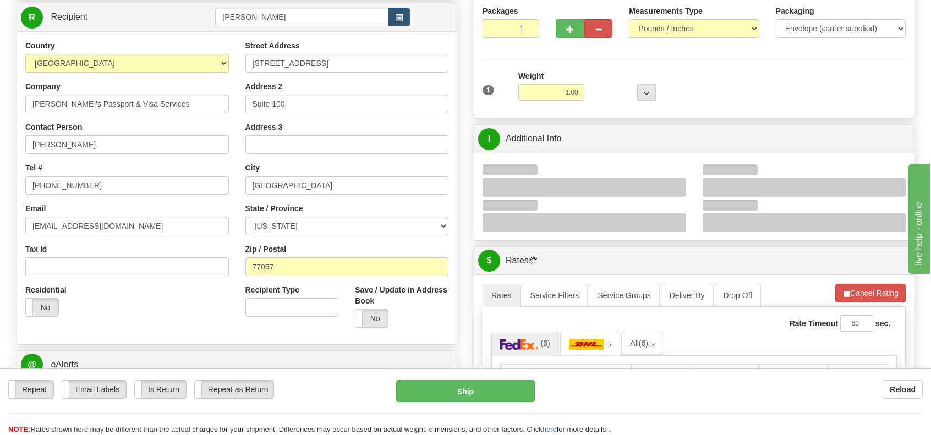
click at [662, 184] on div at bounding box center [585, 187] width 204 height 19
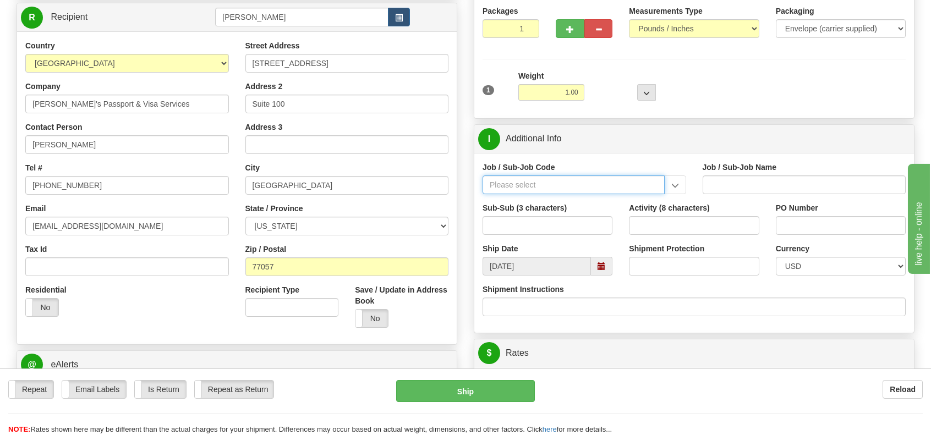
click at [635, 180] on input "Job / Sub-Job Code" at bounding box center [574, 185] width 182 height 19
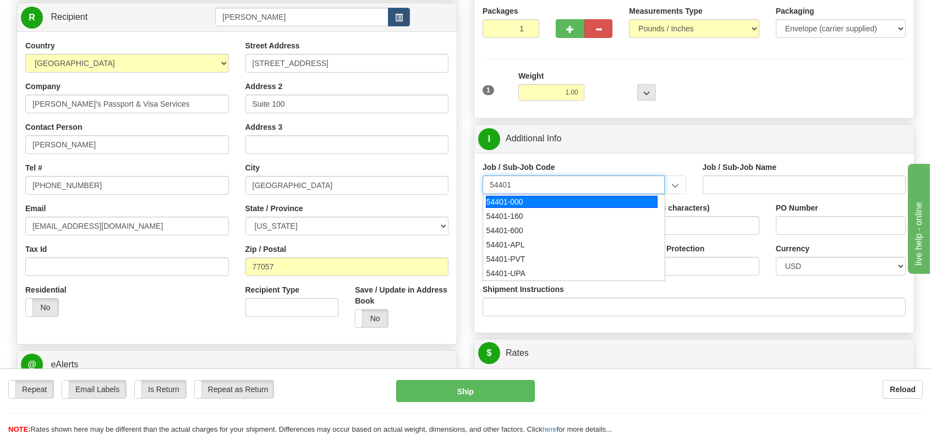
click at [533, 198] on div "54401-000" at bounding box center [572, 202] width 172 height 12
type input "54401-000"
type input "HR EXEC MANAGEMENT - CORPORATE HUMAN RESOURCES MGM"
type input "54401-000"
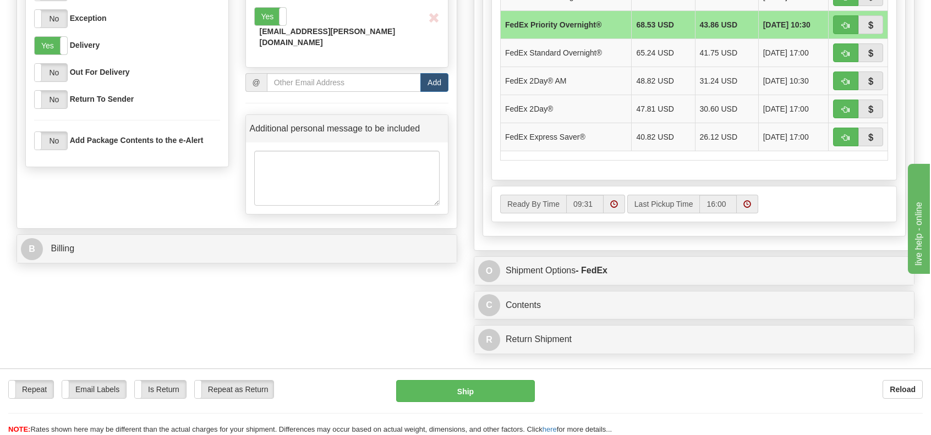
scroll to position [385, 0]
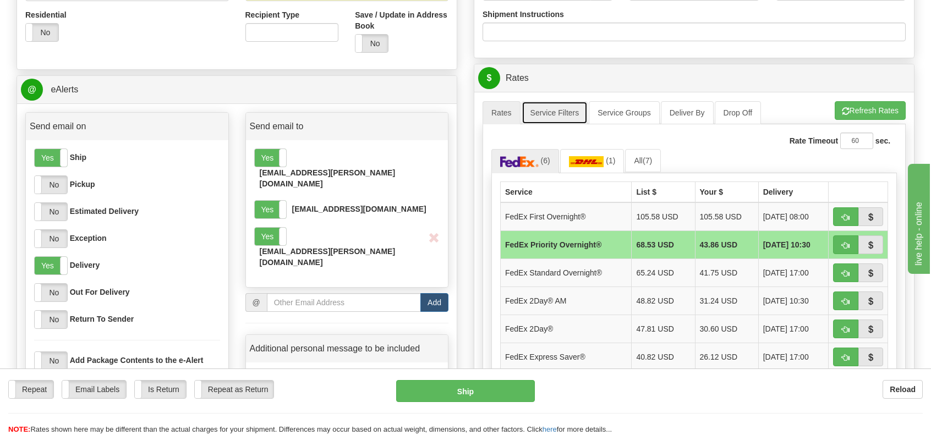
click at [569, 108] on link "Service Filters" at bounding box center [555, 112] width 67 height 23
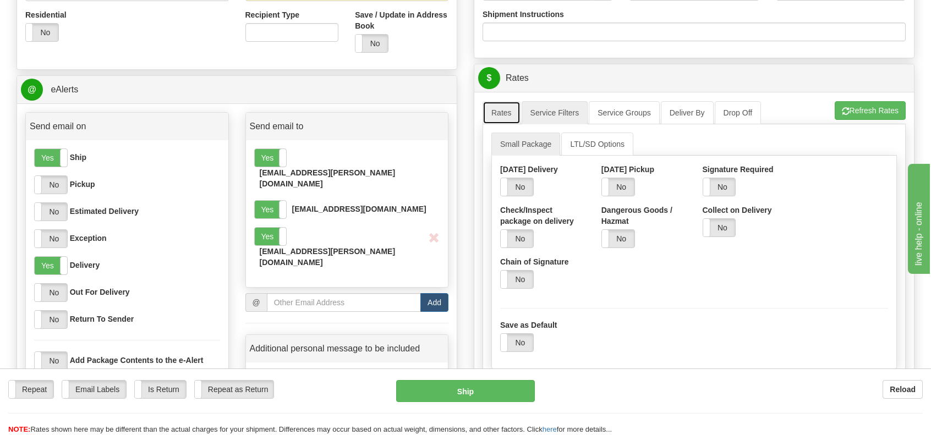
click at [495, 112] on link "Rates" at bounding box center [502, 112] width 38 height 23
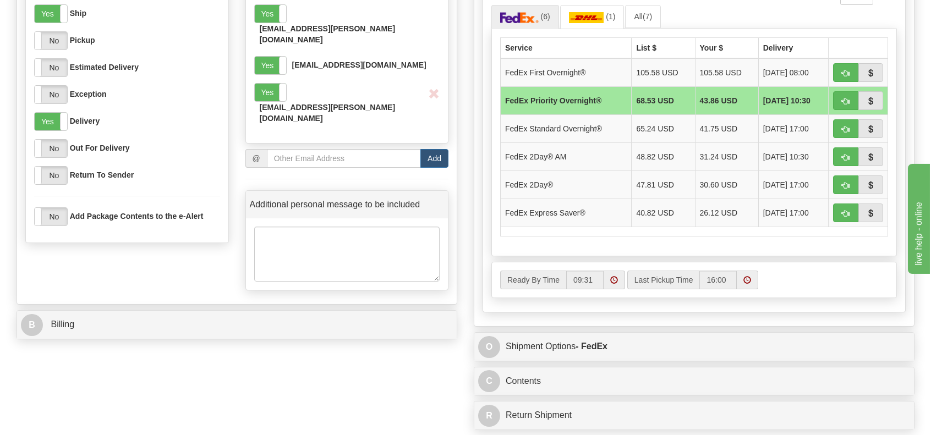
scroll to position [605, 0]
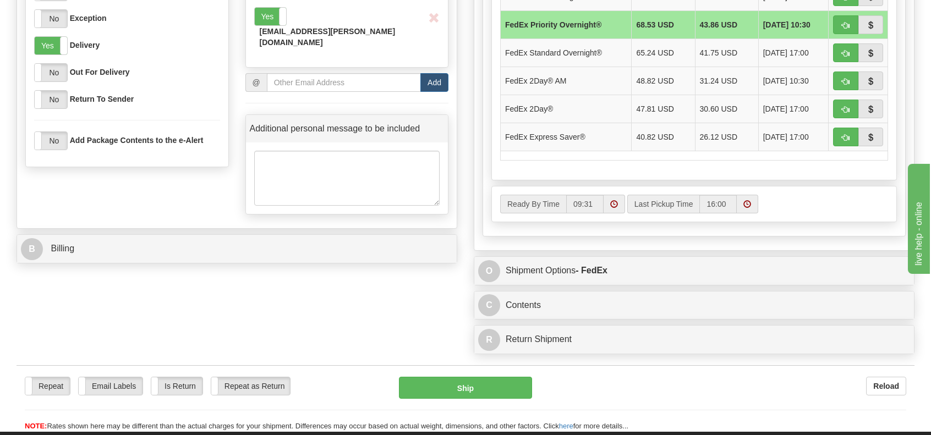
click at [613, 200] on span at bounding box center [614, 204] width 8 height 8
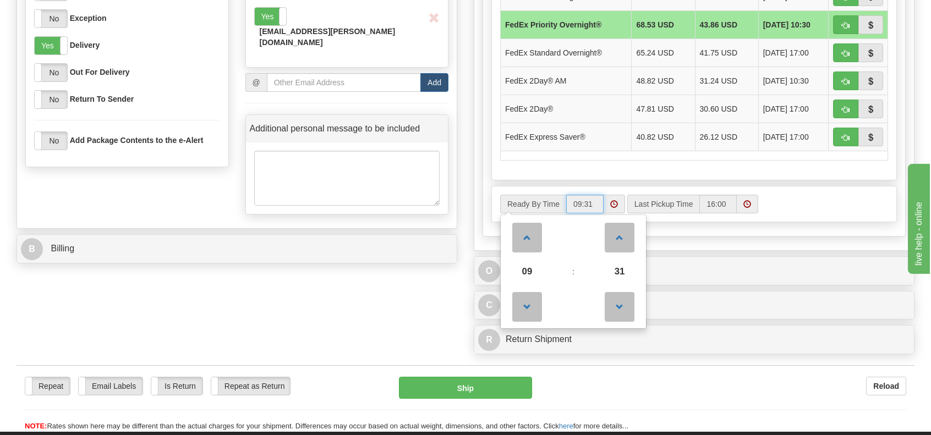
click at [613, 200] on span at bounding box center [614, 204] width 8 height 8
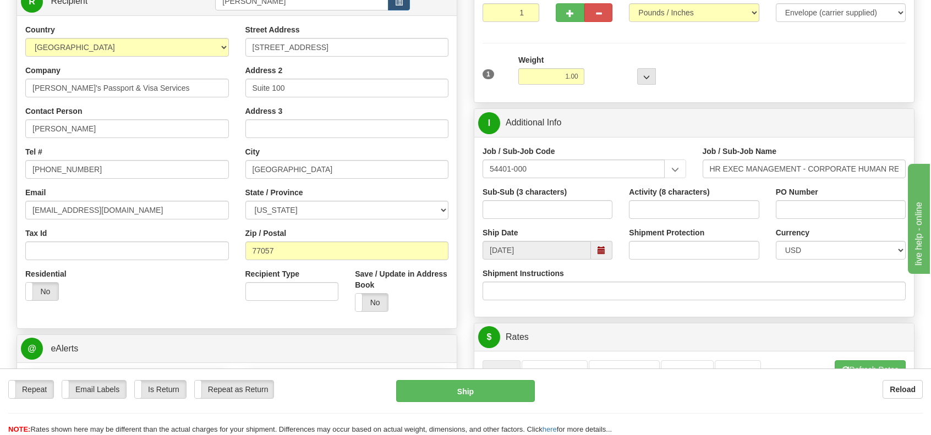
scroll to position [165, 0]
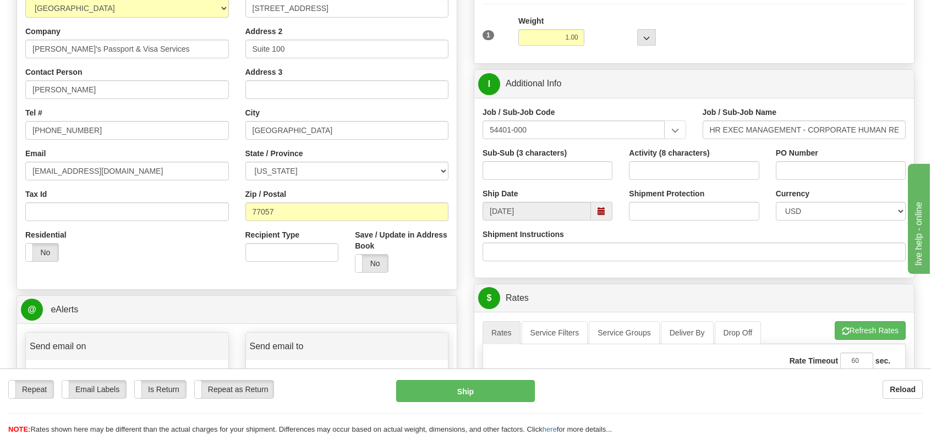
click at [602, 210] on span at bounding box center [602, 211] width 8 height 8
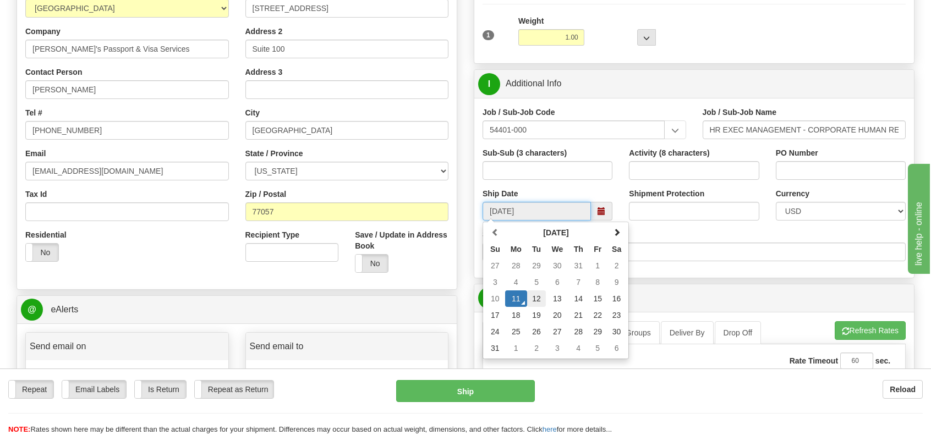
click at [537, 295] on td "12" at bounding box center [536, 298] width 19 height 17
type input "08/12/2025"
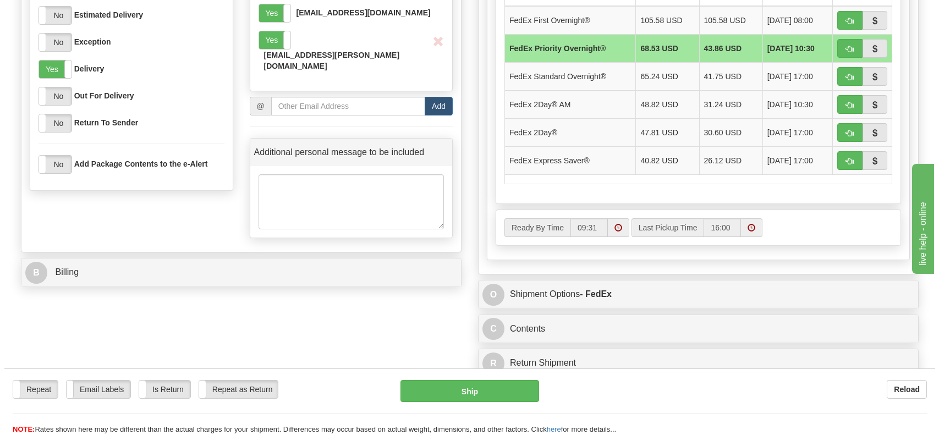
scroll to position [715, 0]
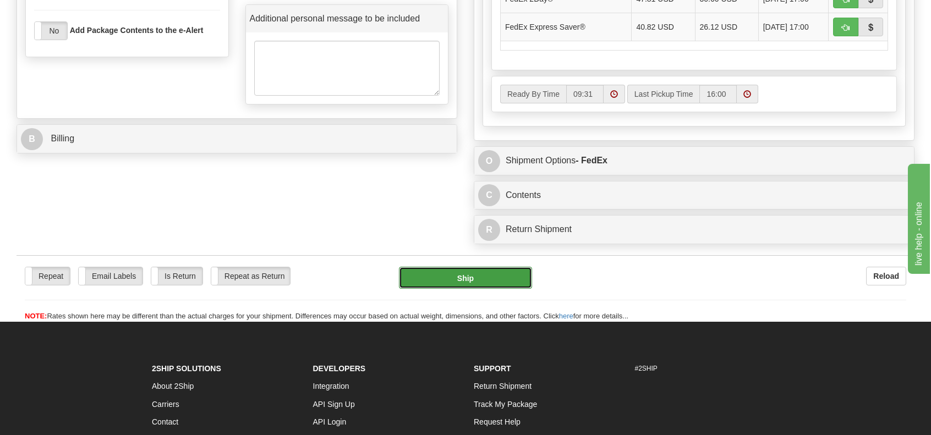
click at [492, 267] on button "Ship" at bounding box center [465, 278] width 133 height 22
type input "01"
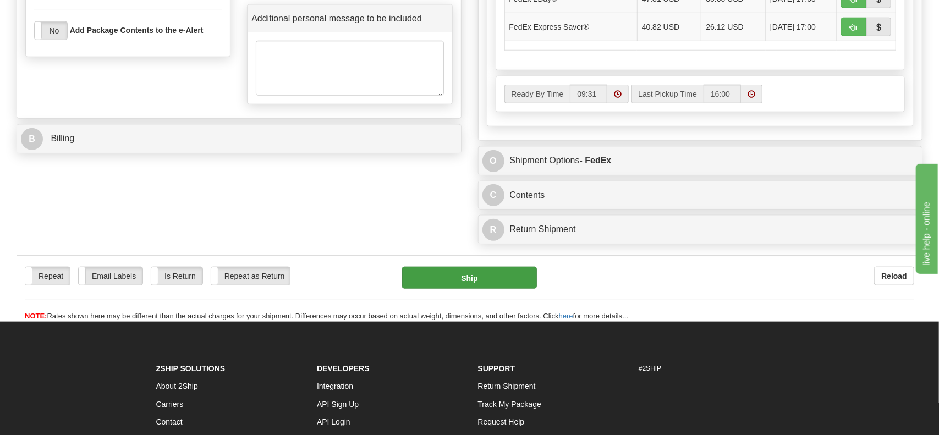
scroll to position [689, 0]
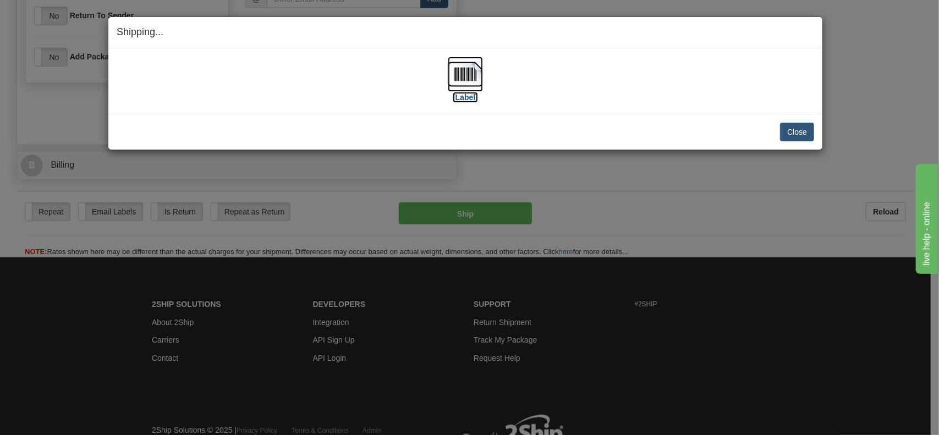
click at [458, 95] on label "[Label]" at bounding box center [465, 97] width 25 height 11
click at [803, 132] on button "Close" at bounding box center [797, 132] width 34 height 19
